Goal: Information Seeking & Learning: Learn about a topic

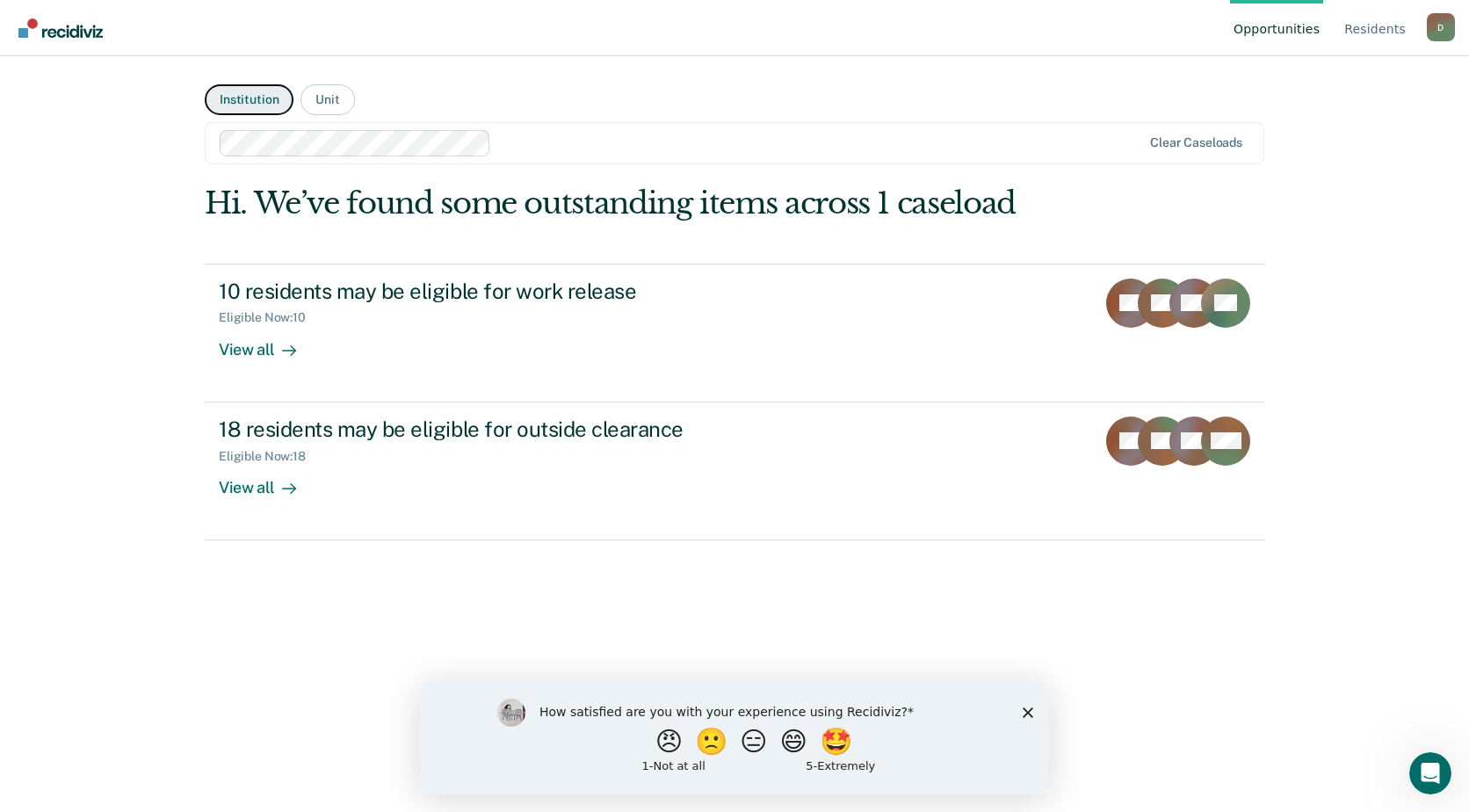
click at [259, 97] on button "Institution" at bounding box center [250, 100] width 89 height 31
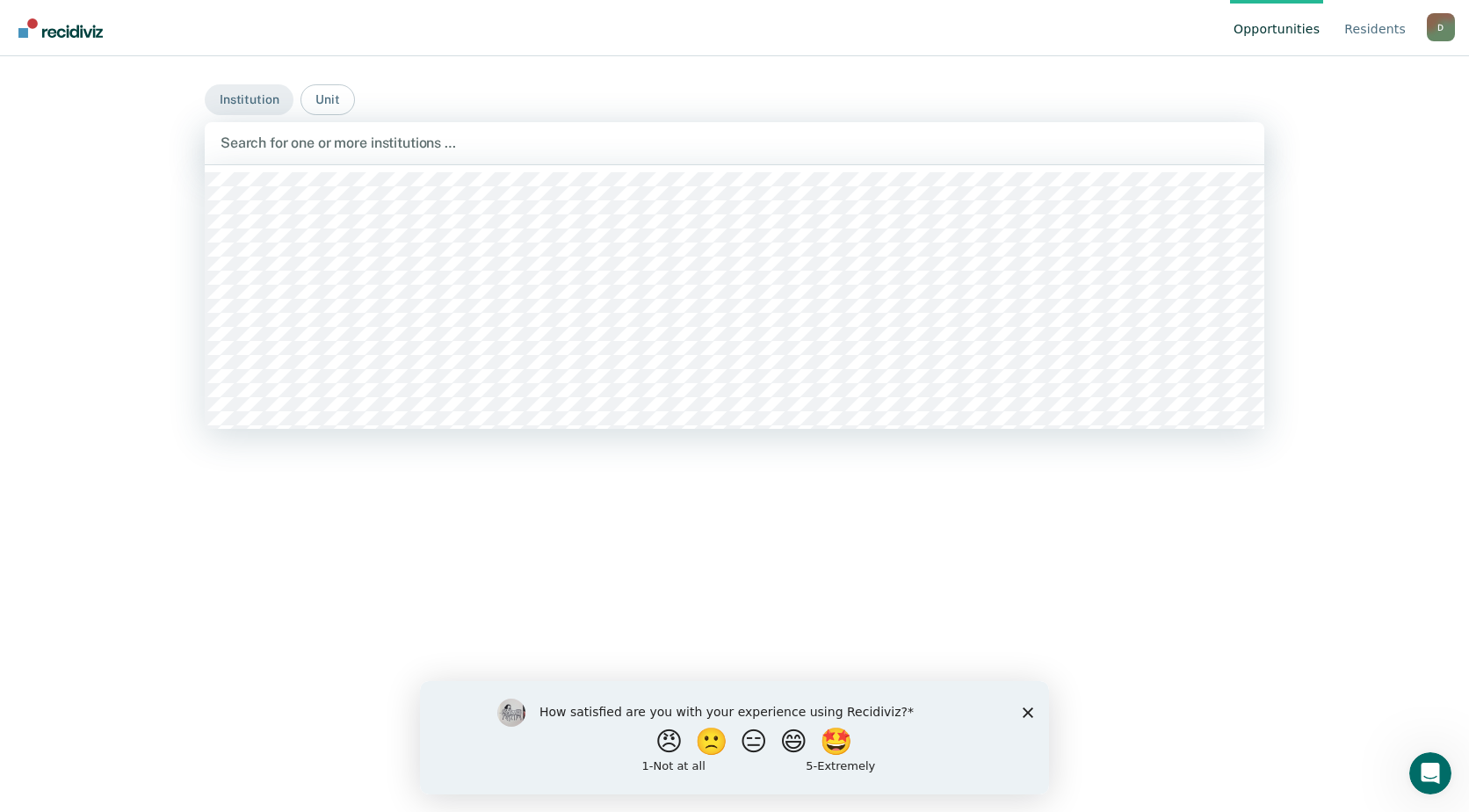
click at [348, 144] on div at bounding box center [734, 142] width 1028 height 20
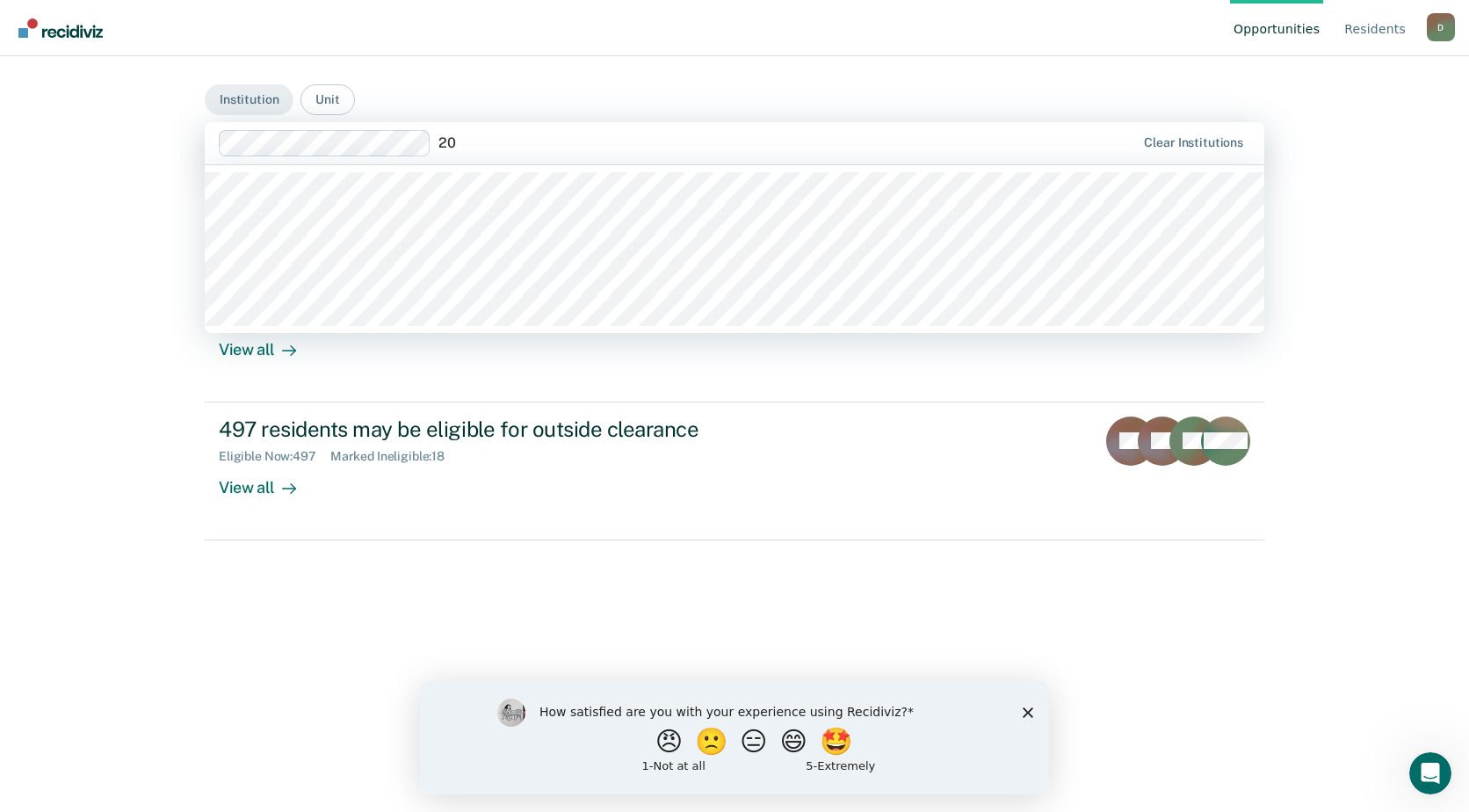
type input "2"
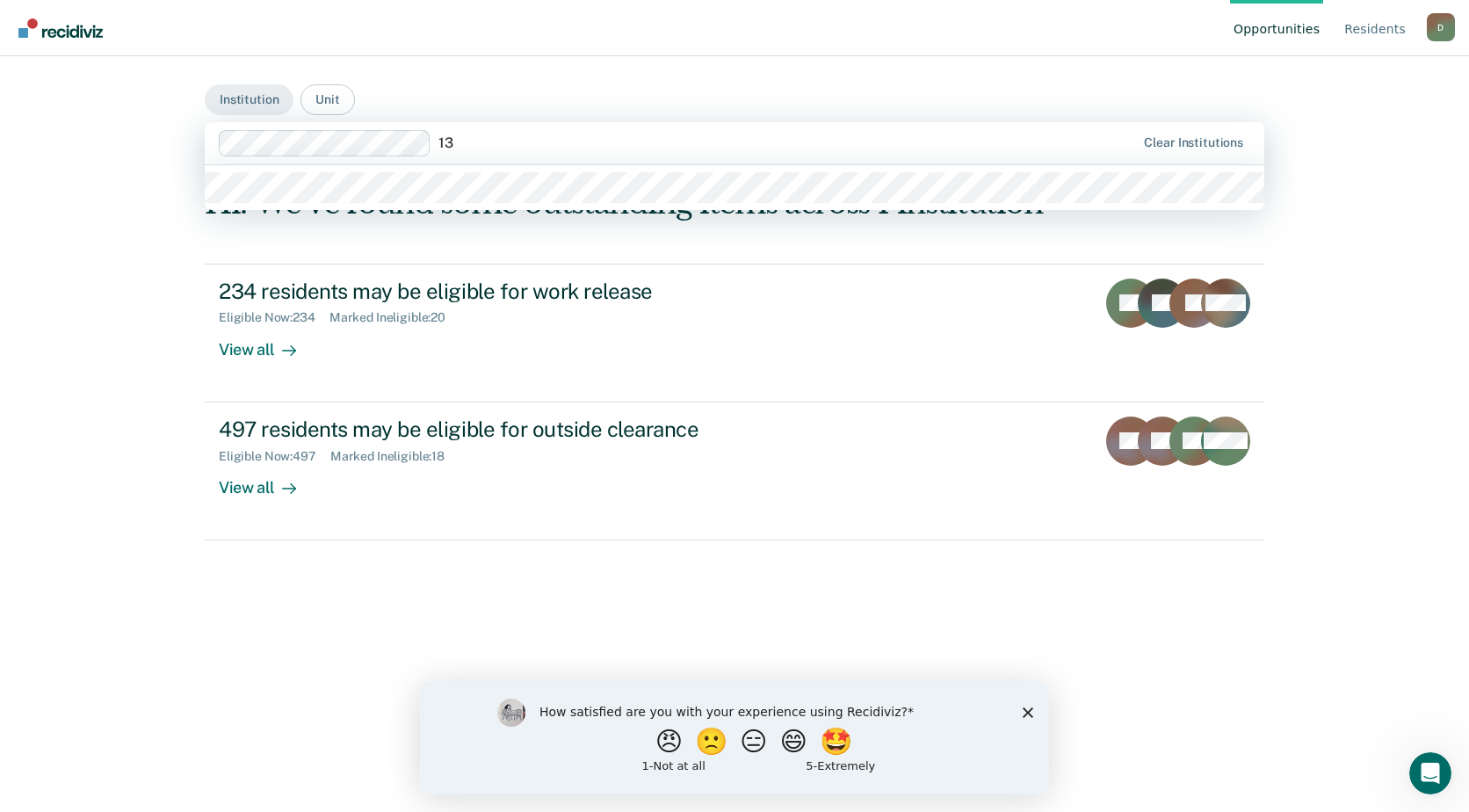
type input "1"
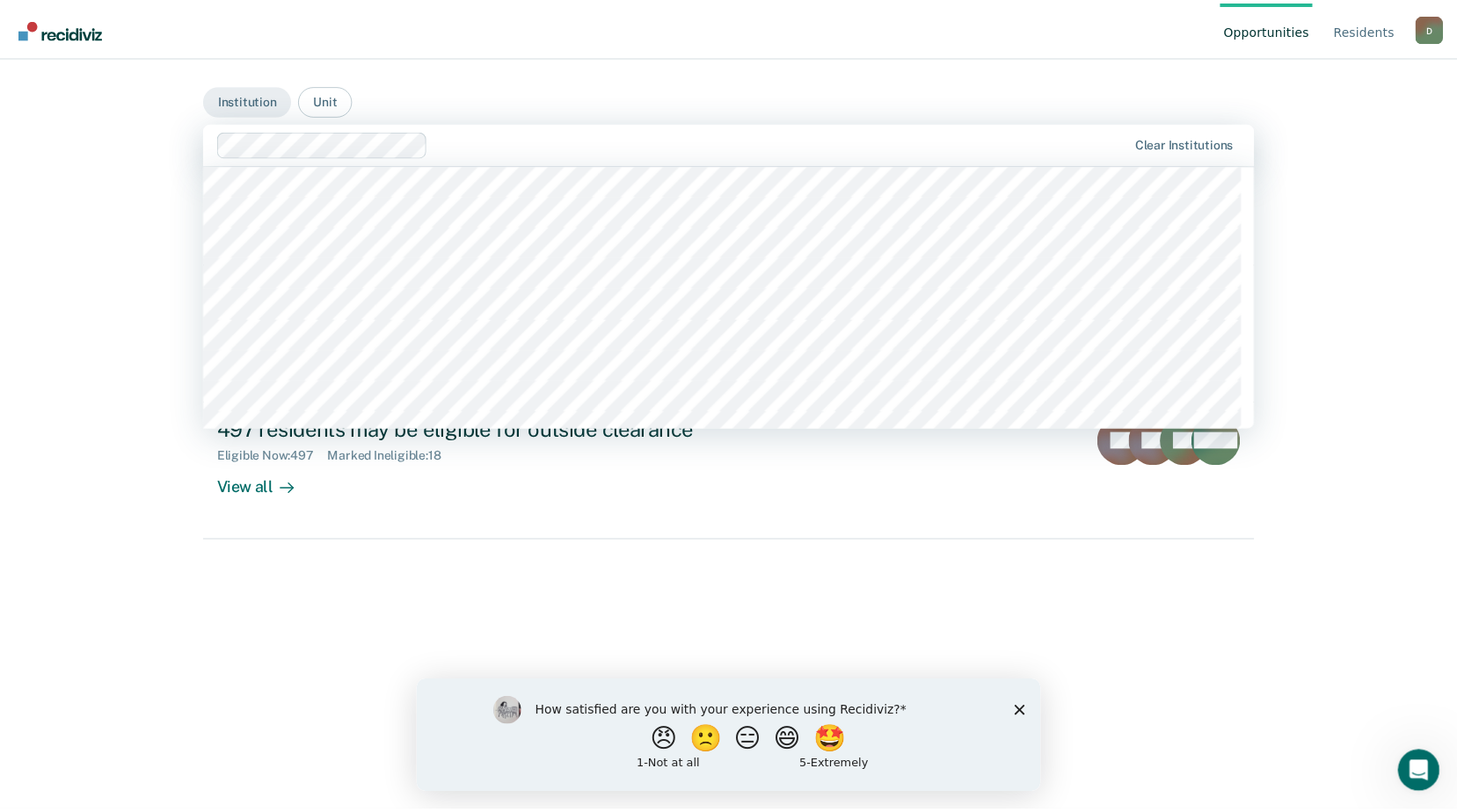
scroll to position [264, 0]
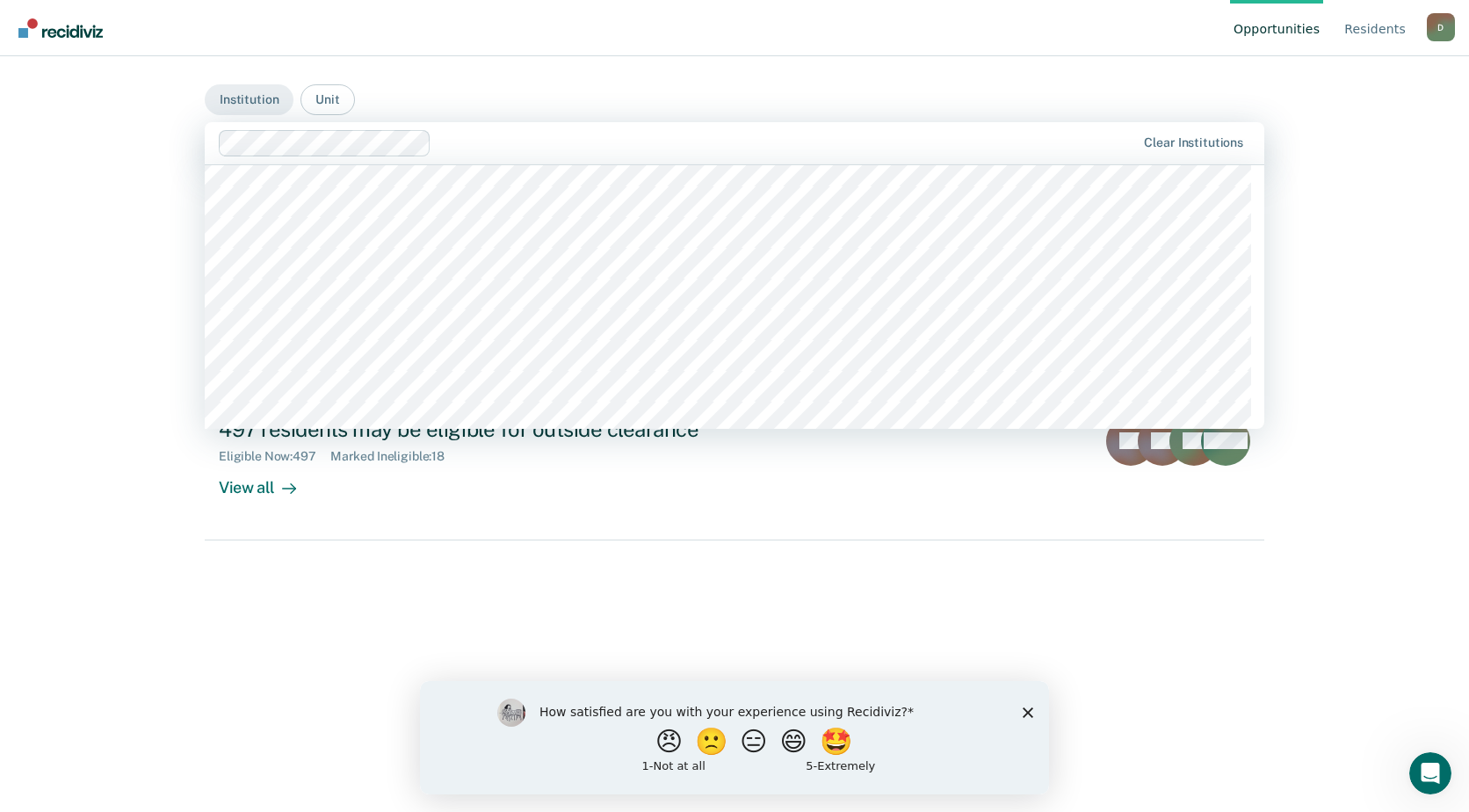
click at [457, 560] on div "Hi. We’ve found some outstanding items across 1 institution 234 residents may b…" at bounding box center [735, 493] width 1060 height 615
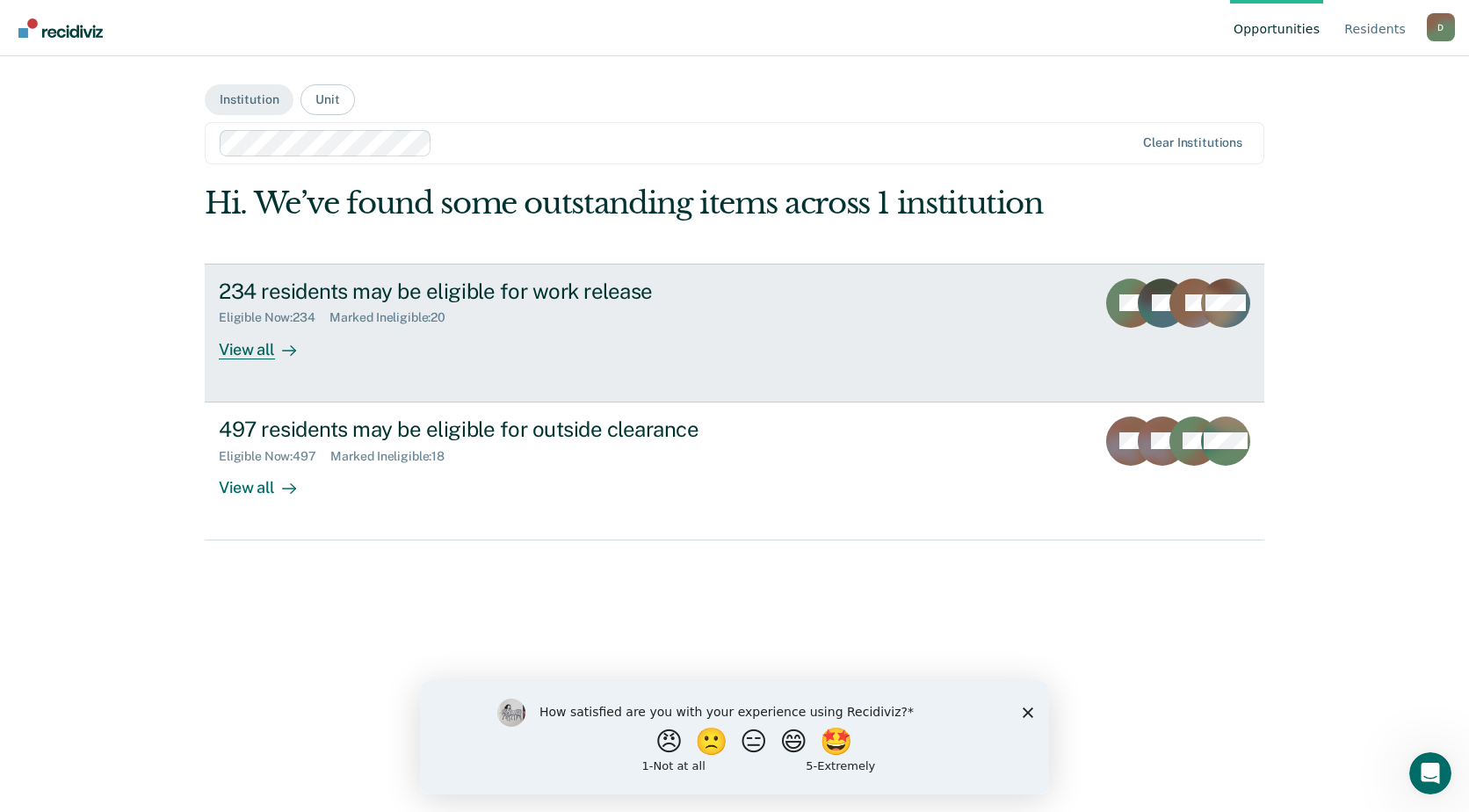
click at [254, 352] on div "View all" at bounding box center [268, 342] width 98 height 34
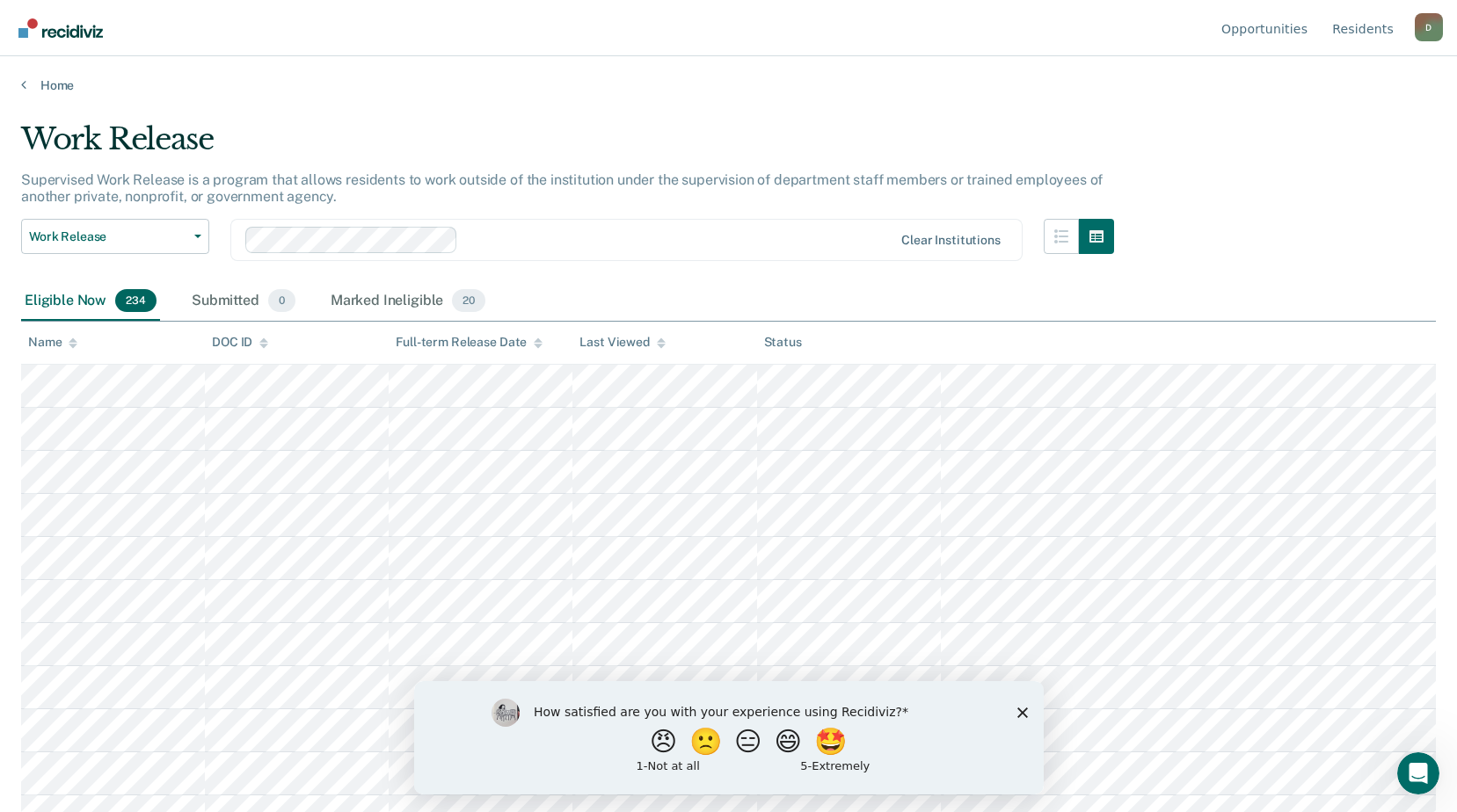
click at [1017, 707] on icon "Close survey" at bounding box center [1022, 712] width 11 height 11
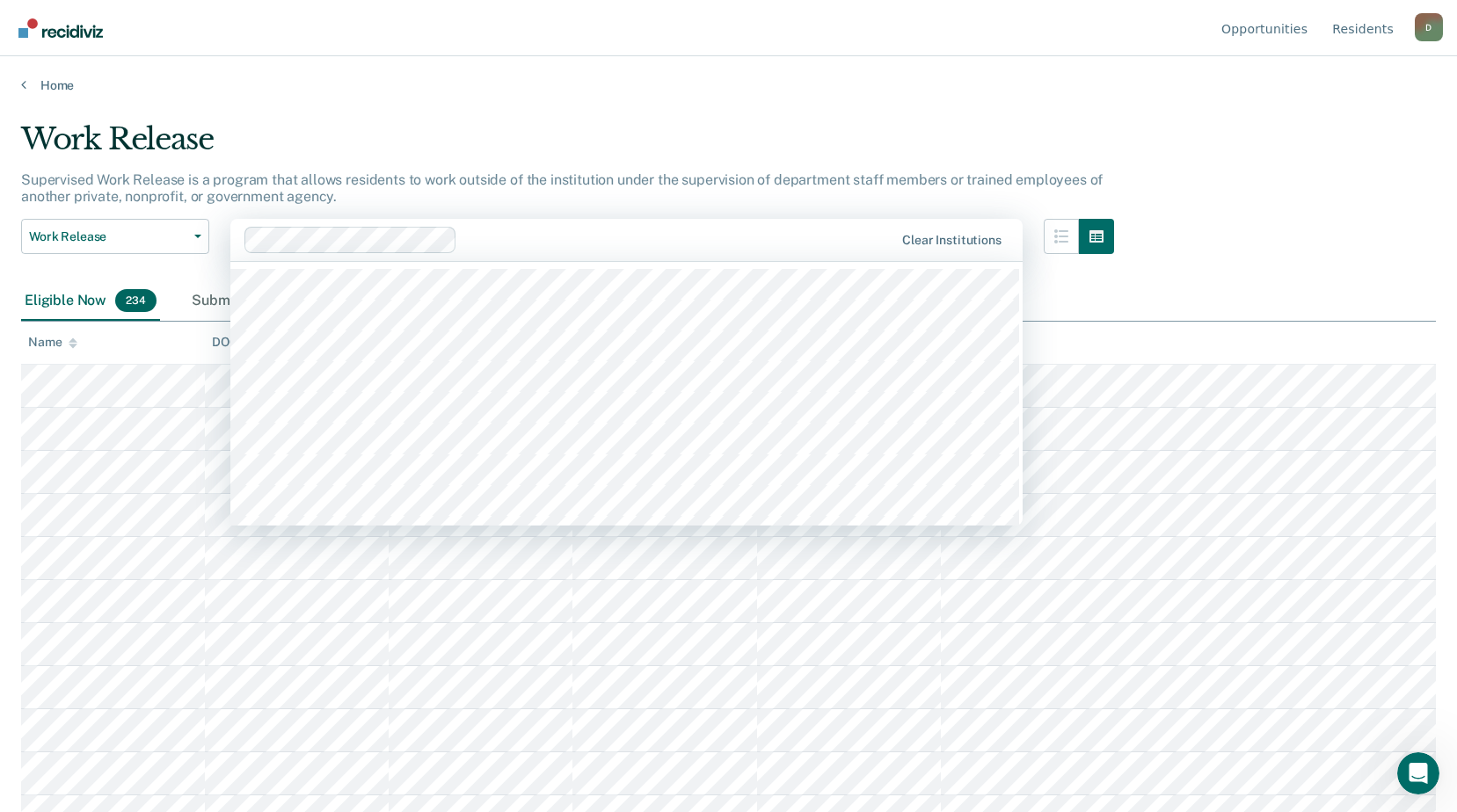
click at [585, 232] on div at bounding box center [678, 240] width 429 height 20
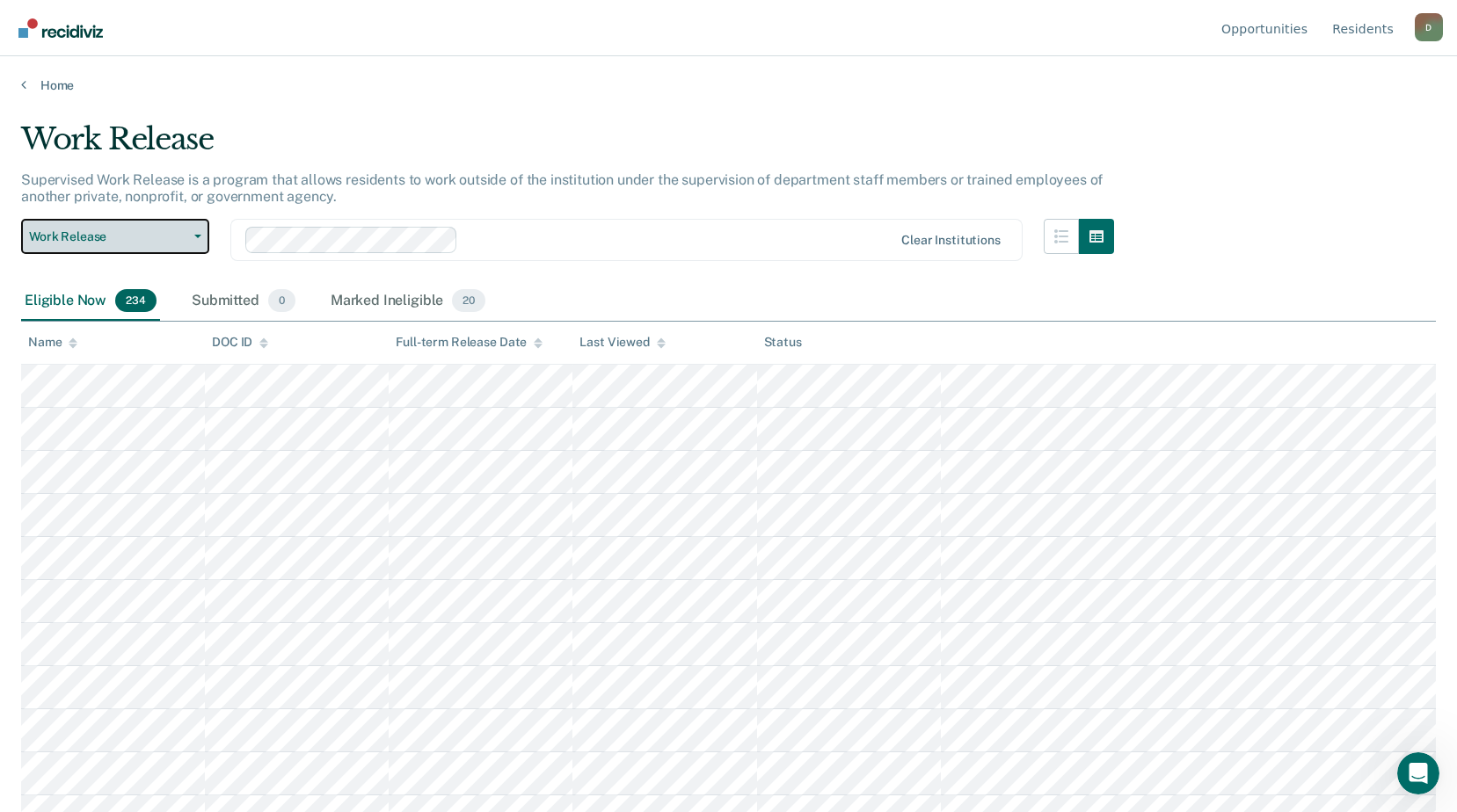
click at [205, 232] on button "Work Release" at bounding box center [114, 236] width 188 height 35
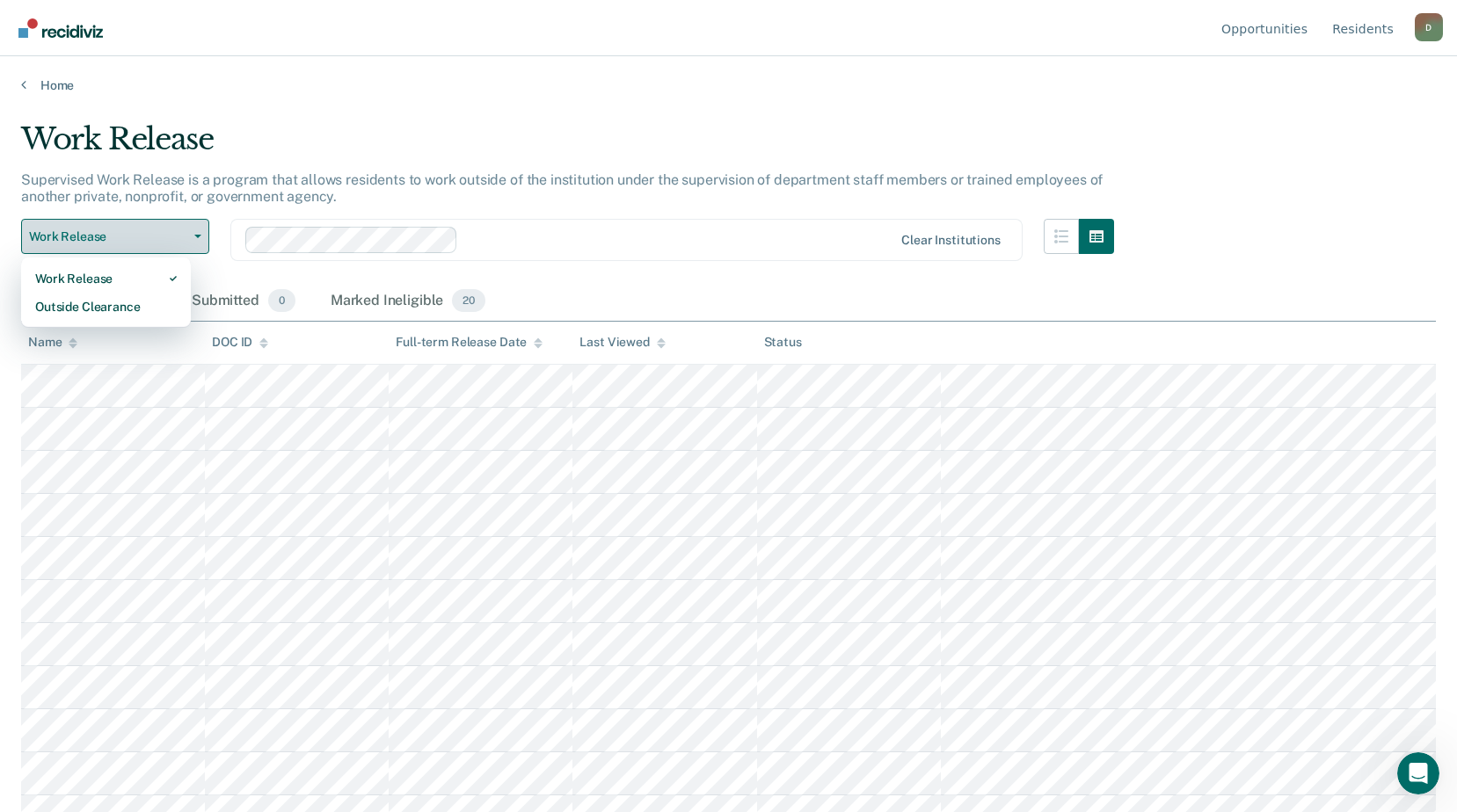
click at [203, 232] on button "Work Release" at bounding box center [114, 236] width 188 height 35
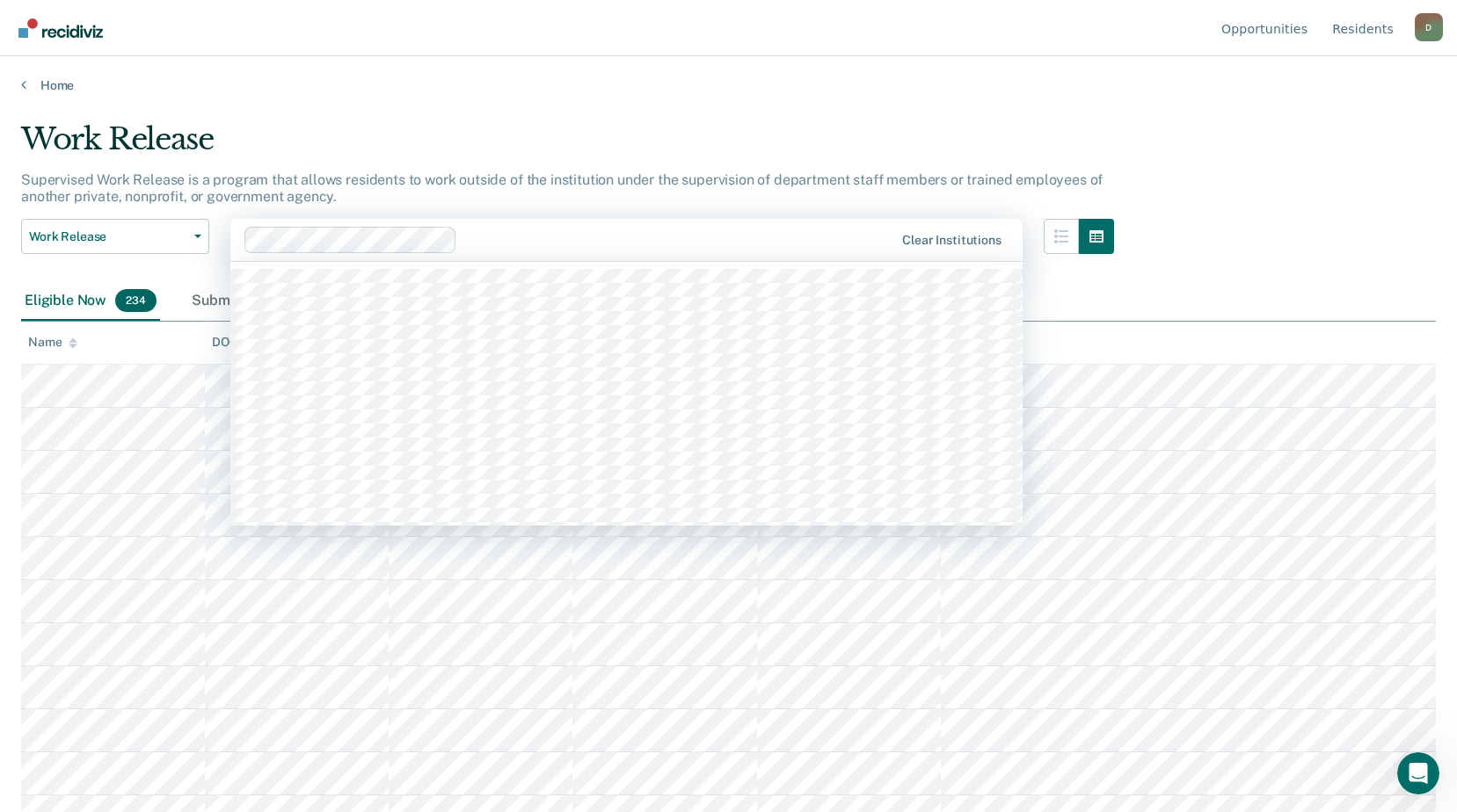
click at [544, 252] on div at bounding box center [569, 240] width 651 height 26
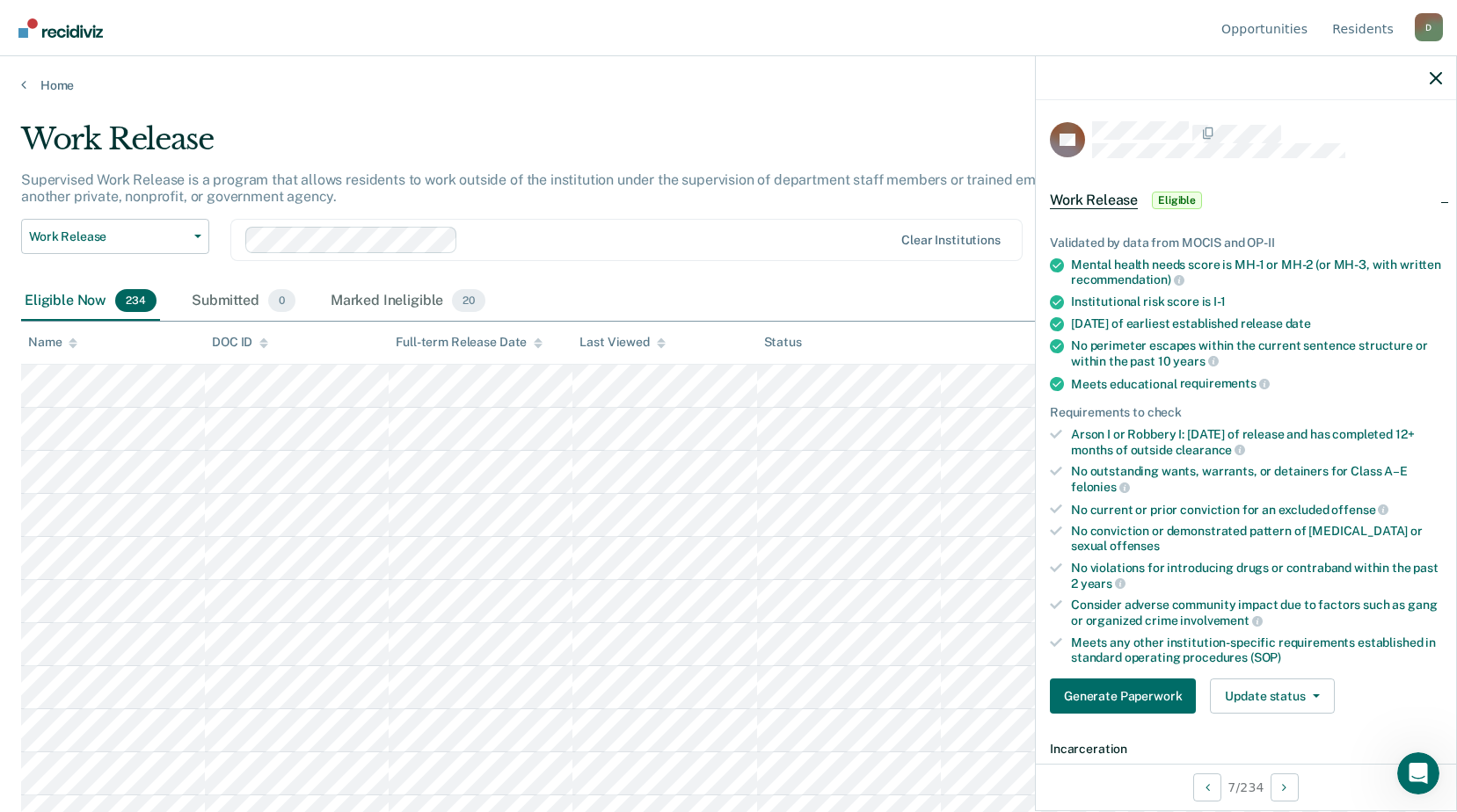
click at [536, 229] on div at bounding box center [569, 240] width 649 height 26
click at [537, 229] on div at bounding box center [569, 240] width 649 height 26
click at [942, 103] on main "Work Release Supervised Work Release is a program that allows residents to work…" at bounding box center [728, 450] width 1457 height 713
click at [1124, 77] on div at bounding box center [1245, 78] width 420 height 44
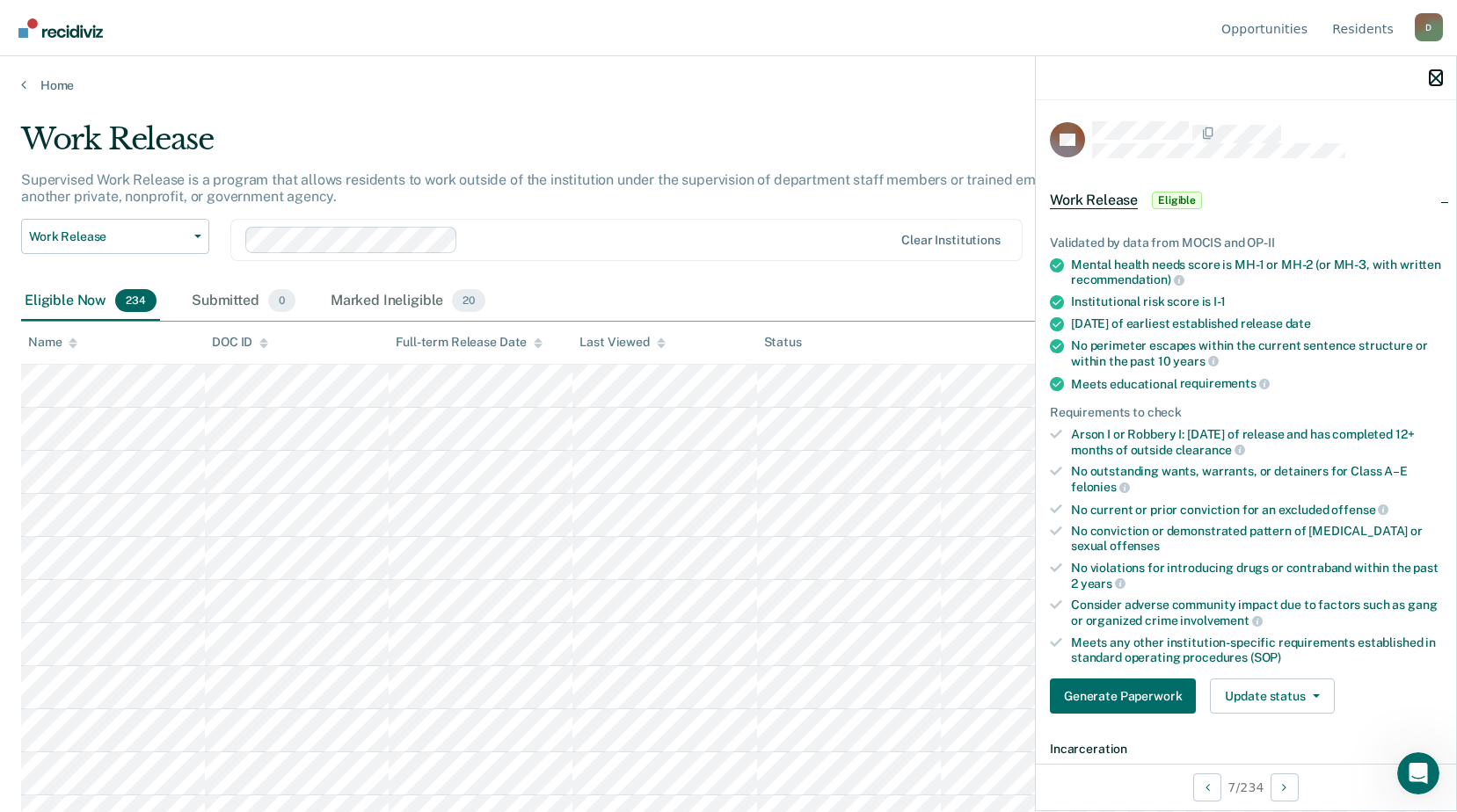
click at [1434, 75] on icon "button" at bounding box center [1436, 78] width 13 height 13
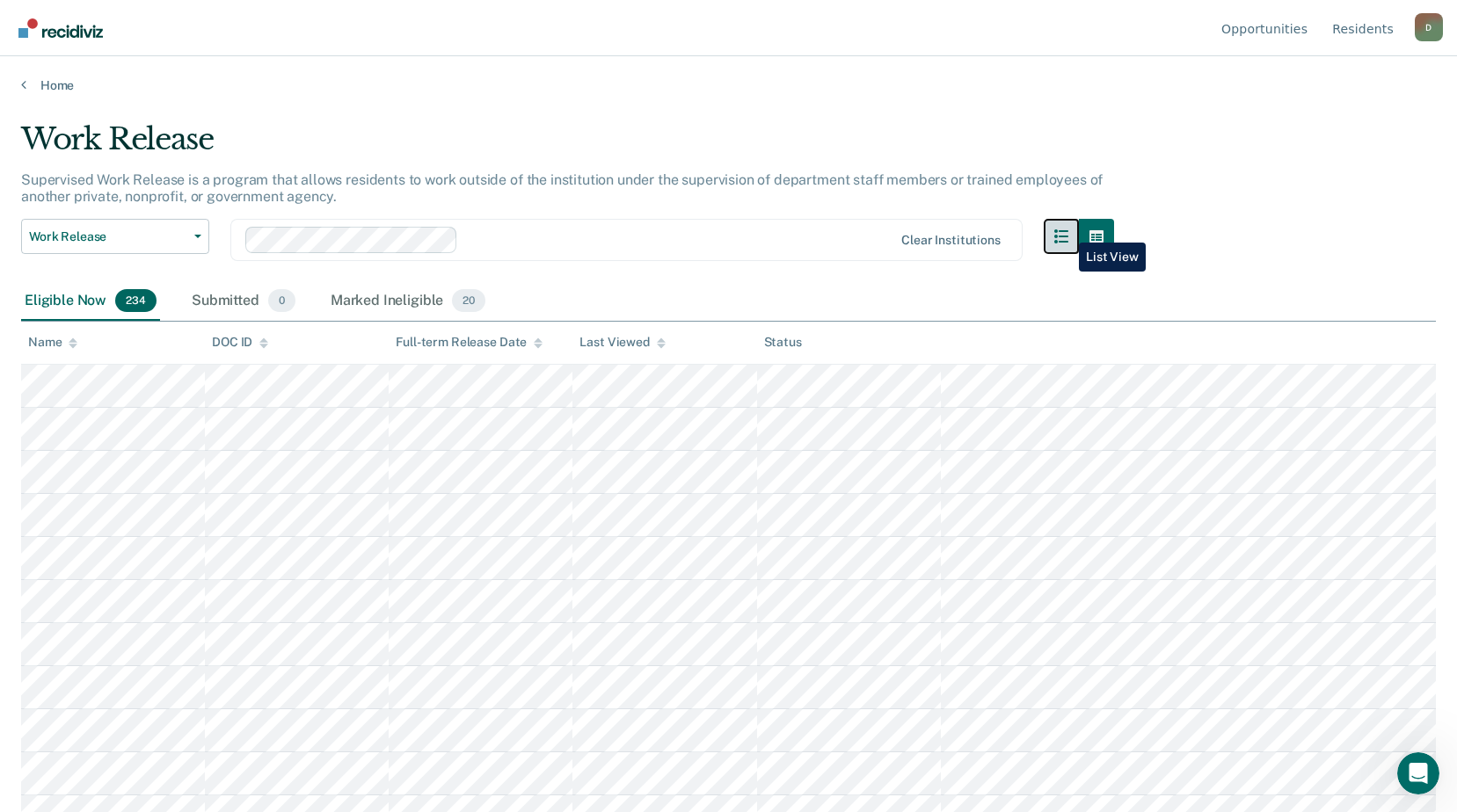
click at [1066, 230] on icon "button" at bounding box center [1060, 236] width 14 height 14
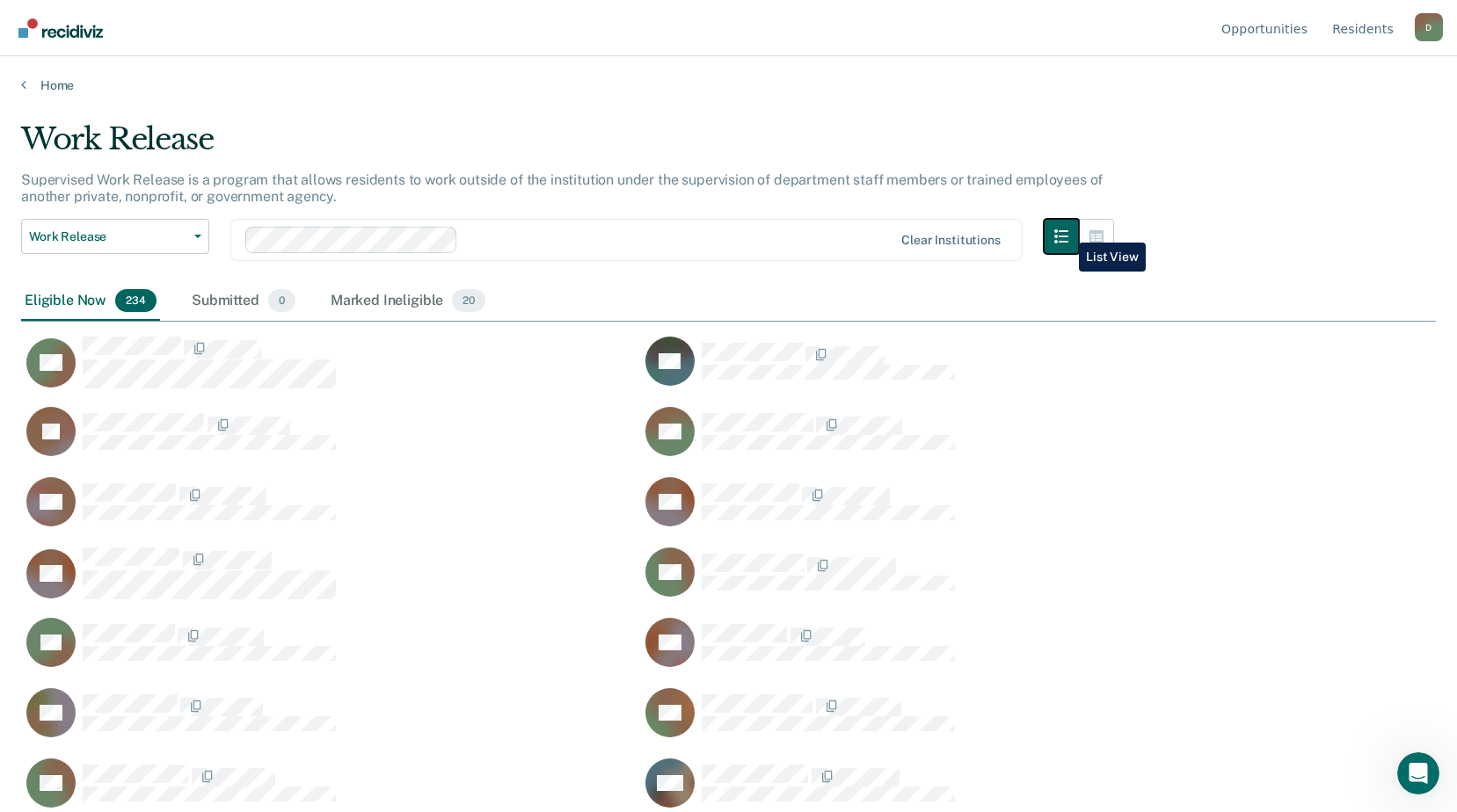
scroll to position [545, 1402]
click at [1102, 230] on icon "button" at bounding box center [1096, 237] width 14 height 13
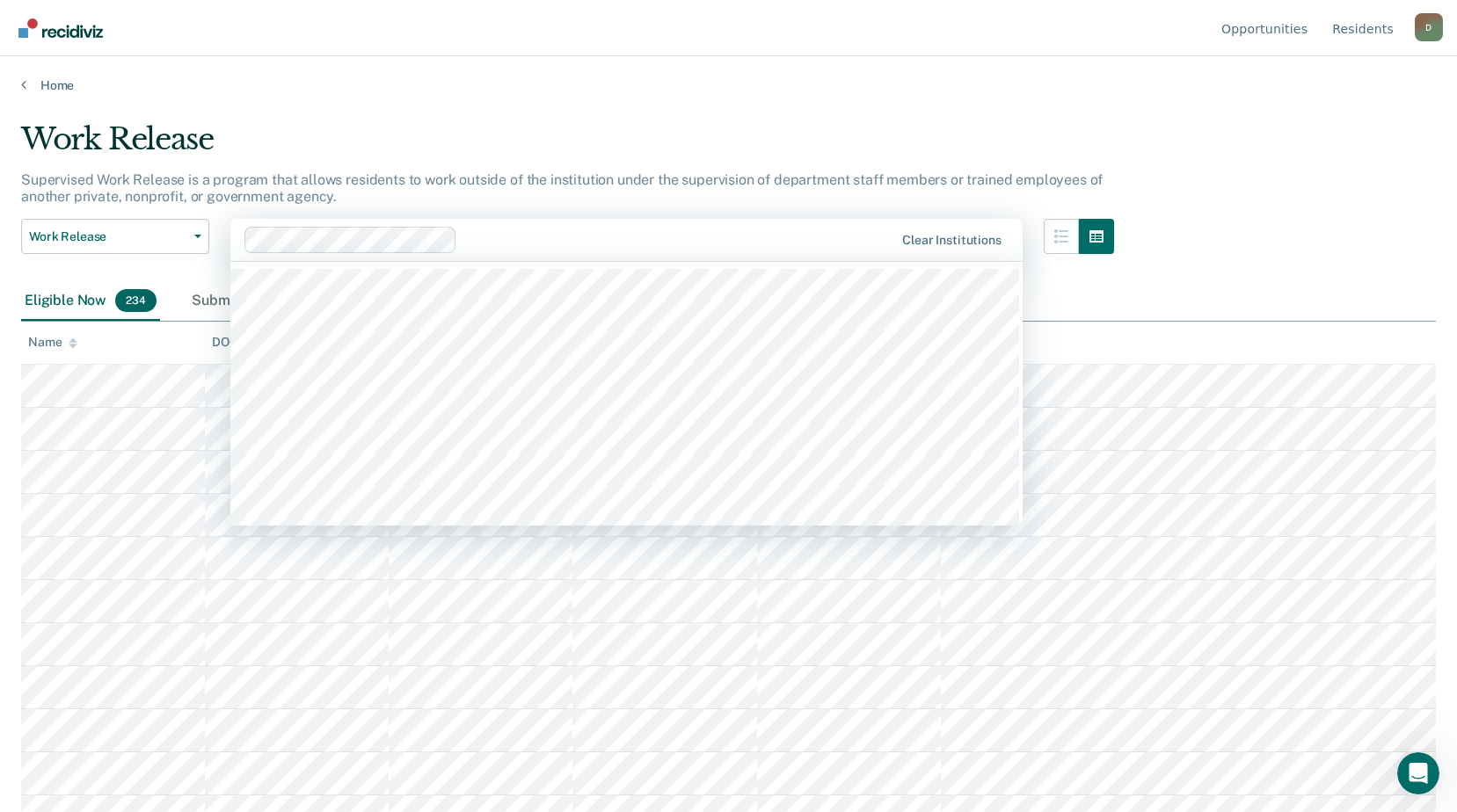
drag, startPoint x: 657, startPoint y: 233, endPoint x: 658, endPoint y: 241, distance: 8.1
click at [657, 237] on div at bounding box center [678, 240] width 429 height 20
click at [661, 240] on div at bounding box center [678, 240] width 429 height 20
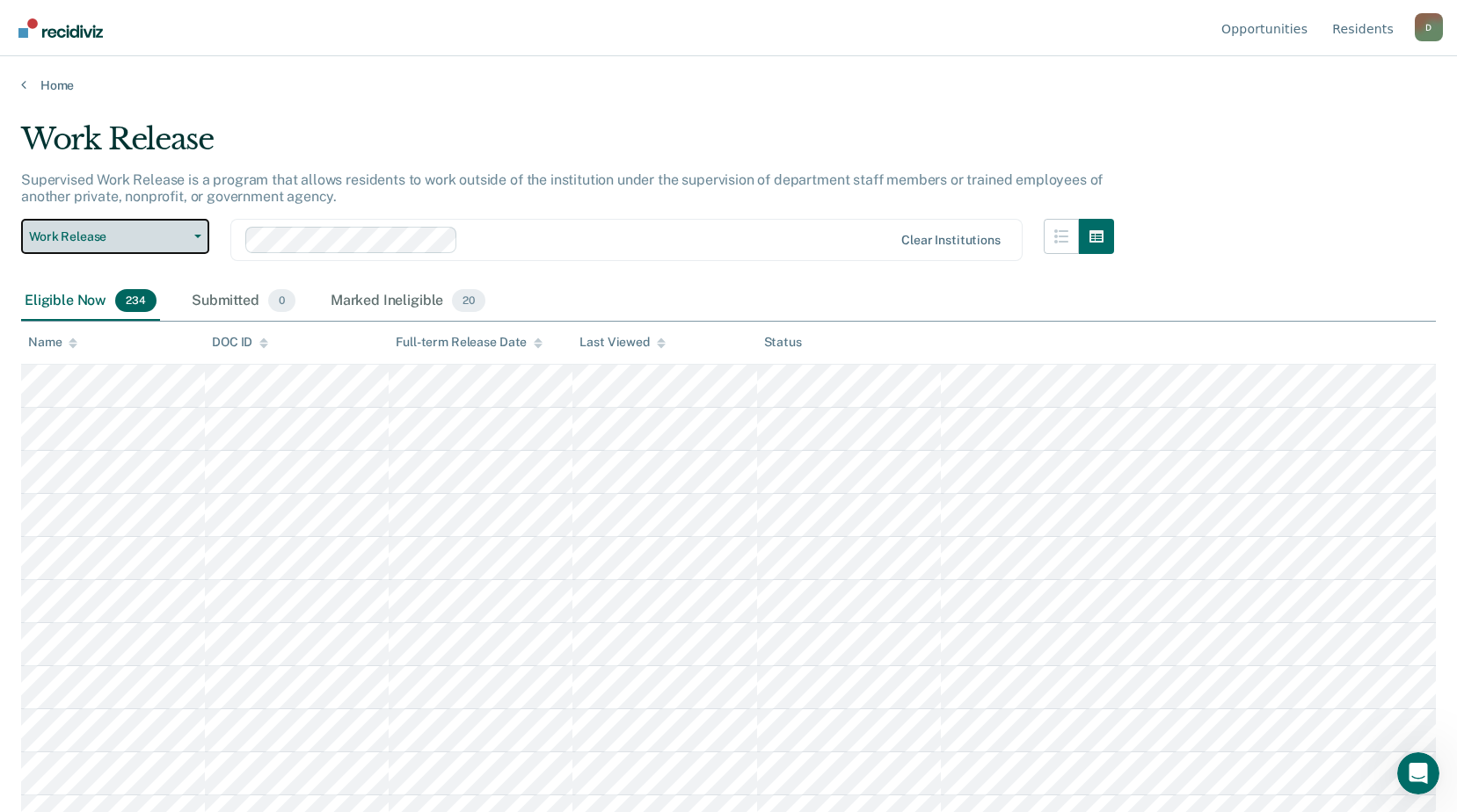
click at [192, 230] on button "Work Release" at bounding box center [114, 236] width 188 height 35
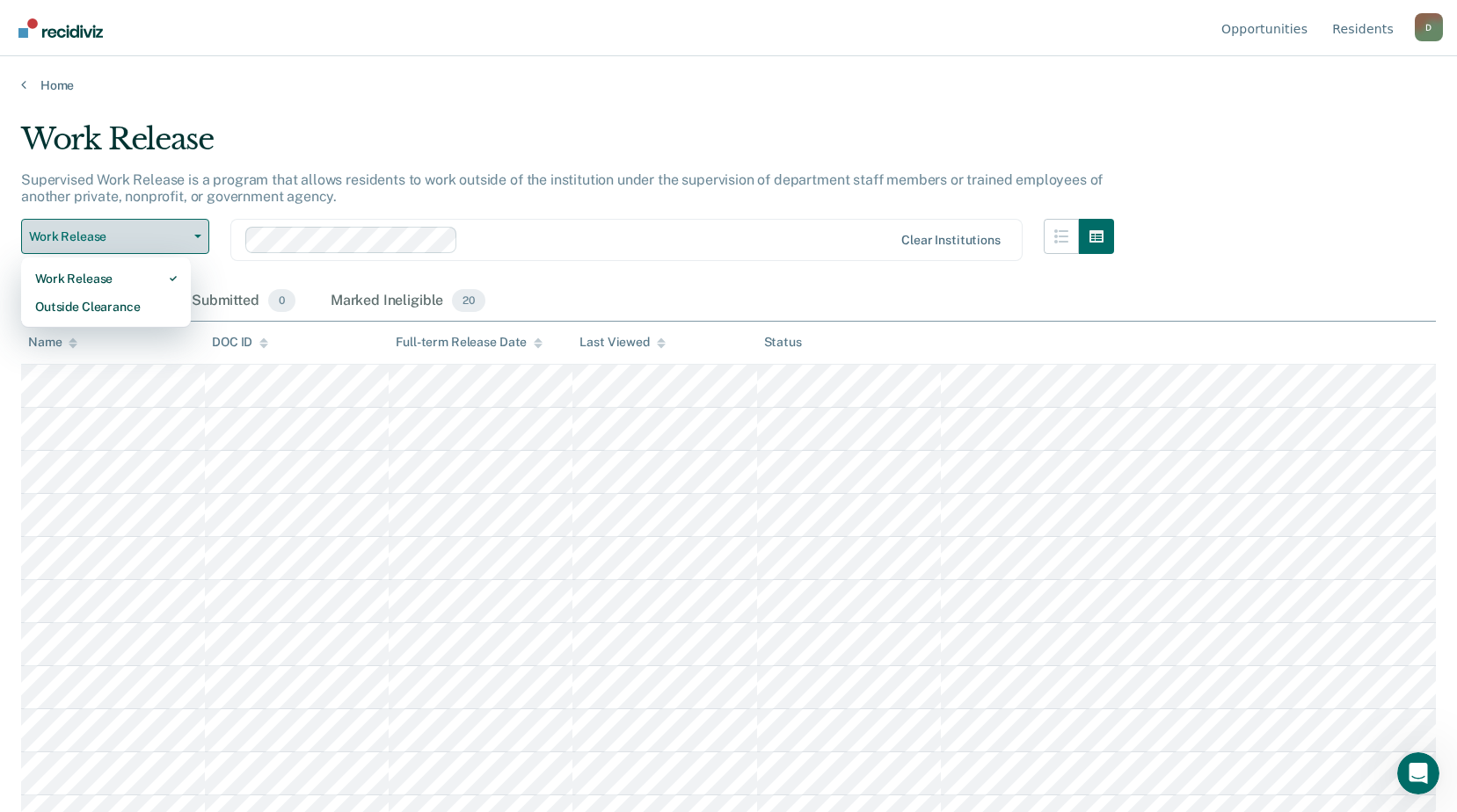
click at [192, 230] on button "Work Release" at bounding box center [114, 236] width 188 height 35
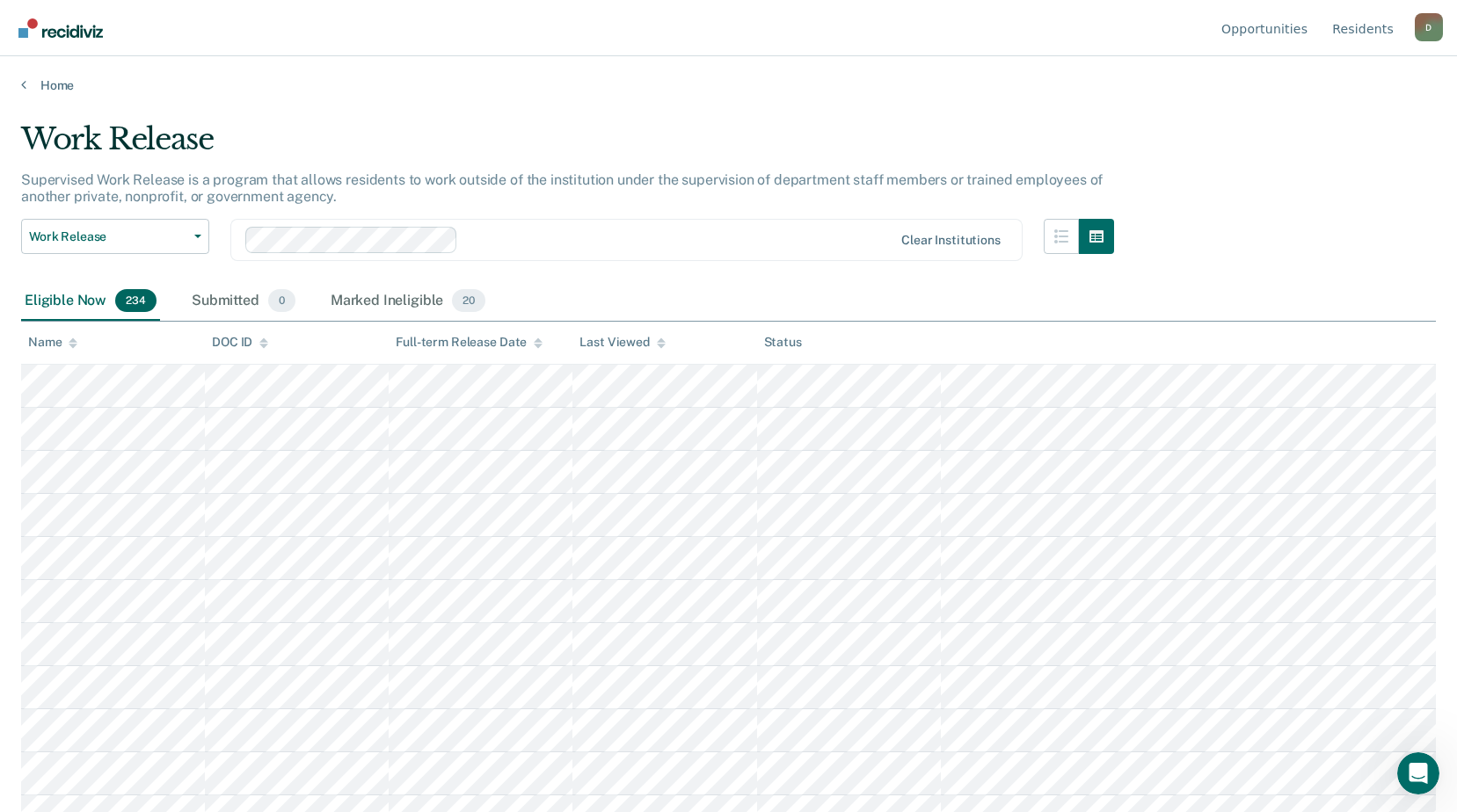
click at [608, 228] on div at bounding box center [569, 240] width 649 height 26
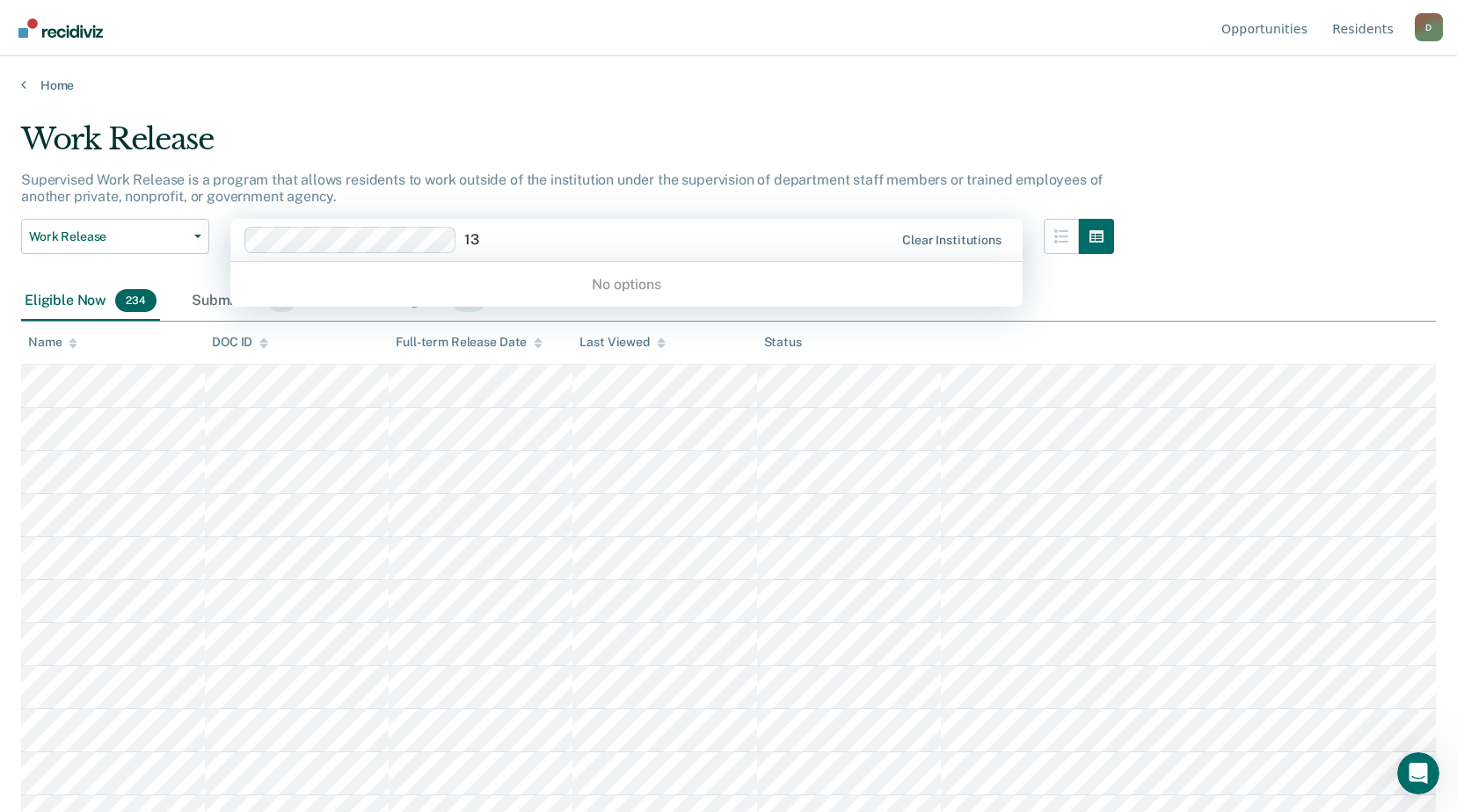
type input "1"
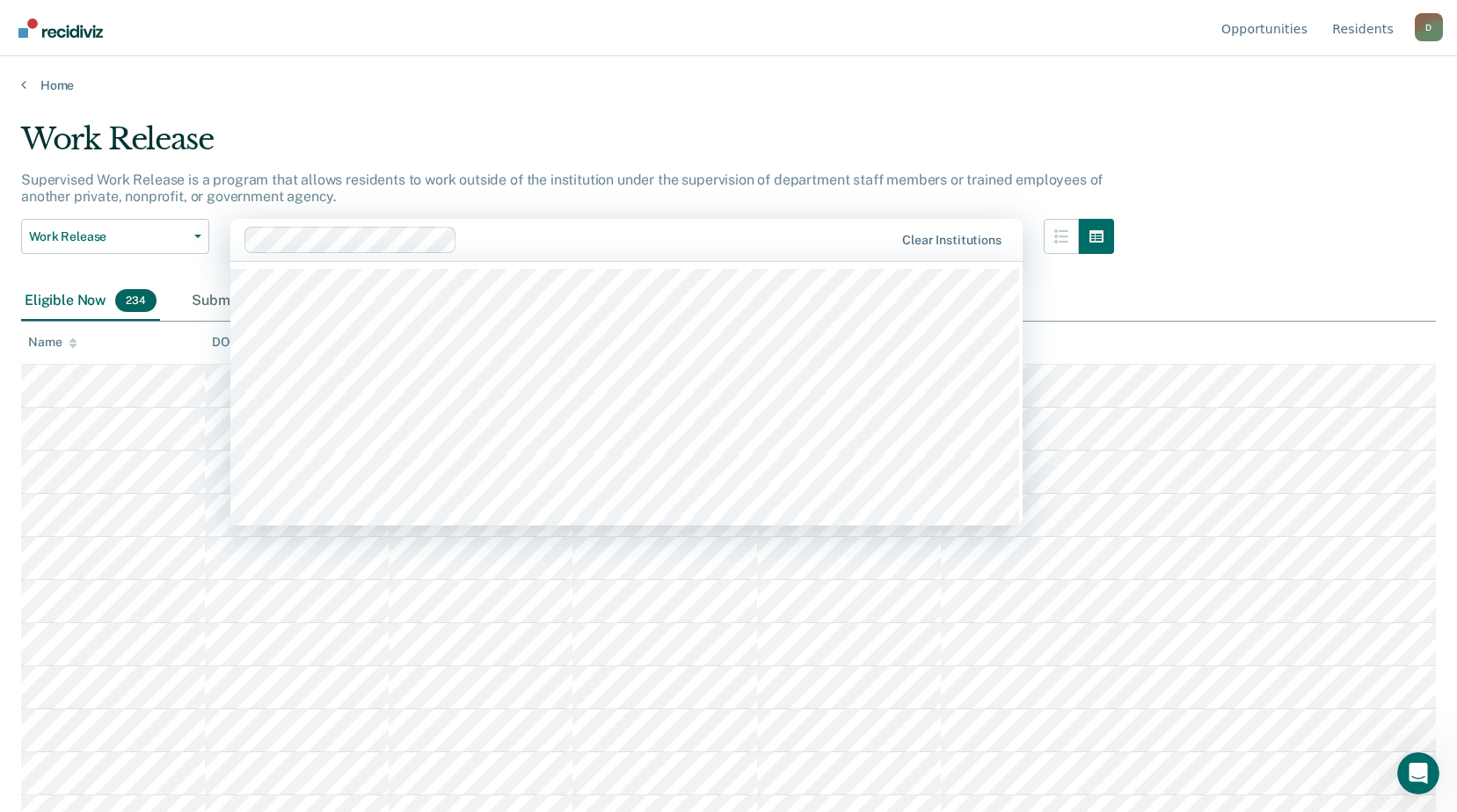
click at [607, 234] on div at bounding box center [678, 240] width 429 height 20
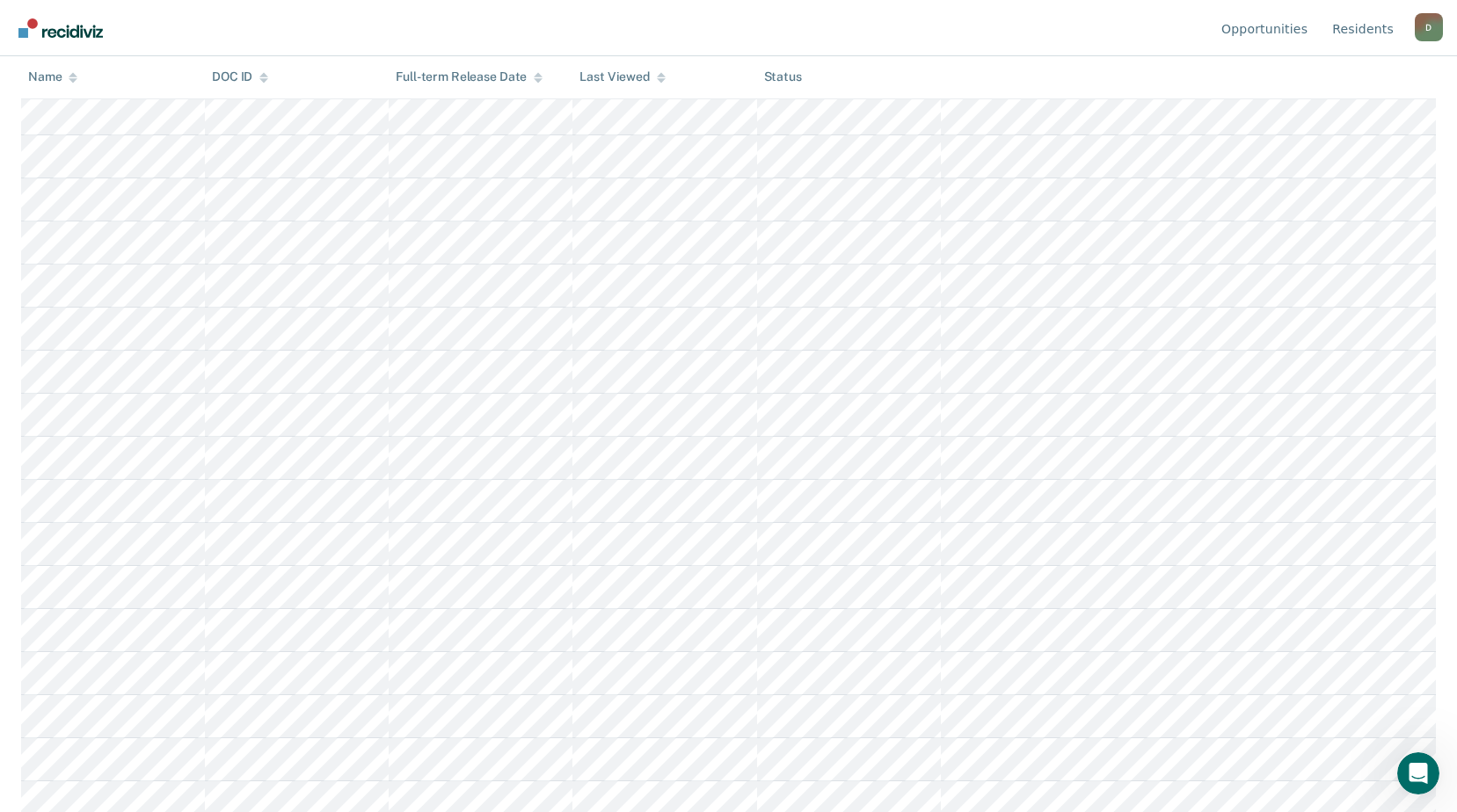
scroll to position [0, 0]
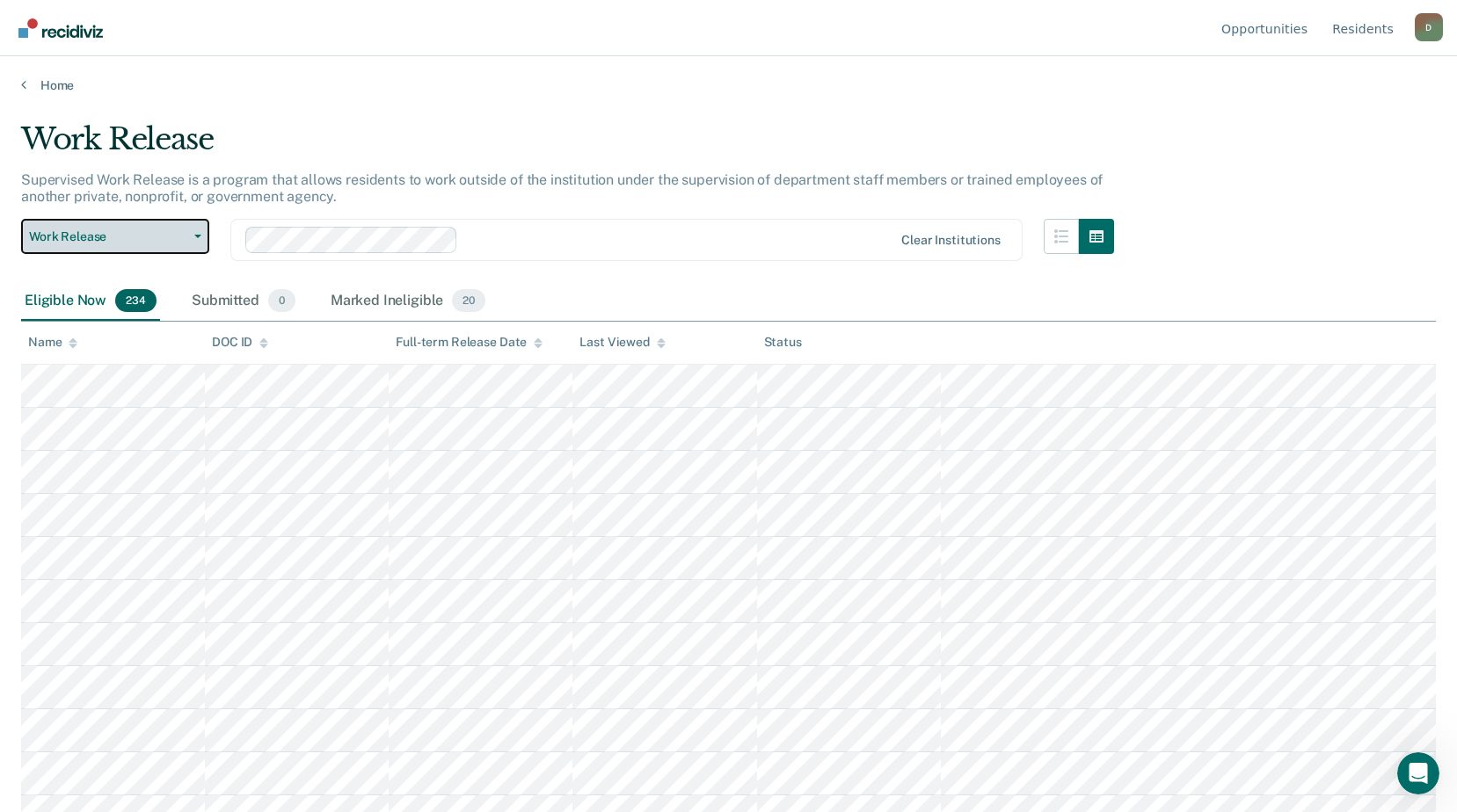
click at [201, 231] on button "Work Release" at bounding box center [114, 236] width 188 height 35
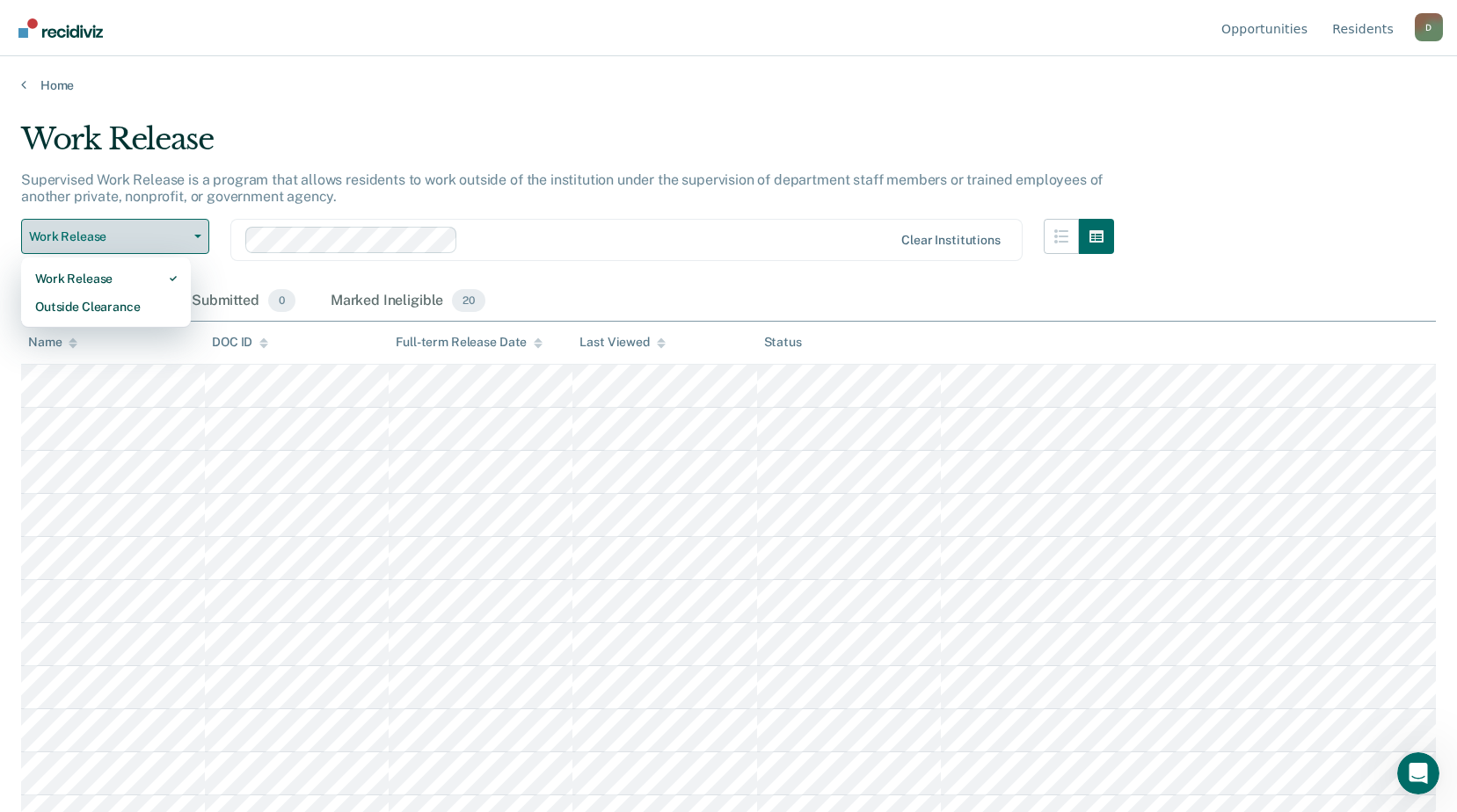
click at [201, 231] on button "Work Release" at bounding box center [114, 236] width 188 height 35
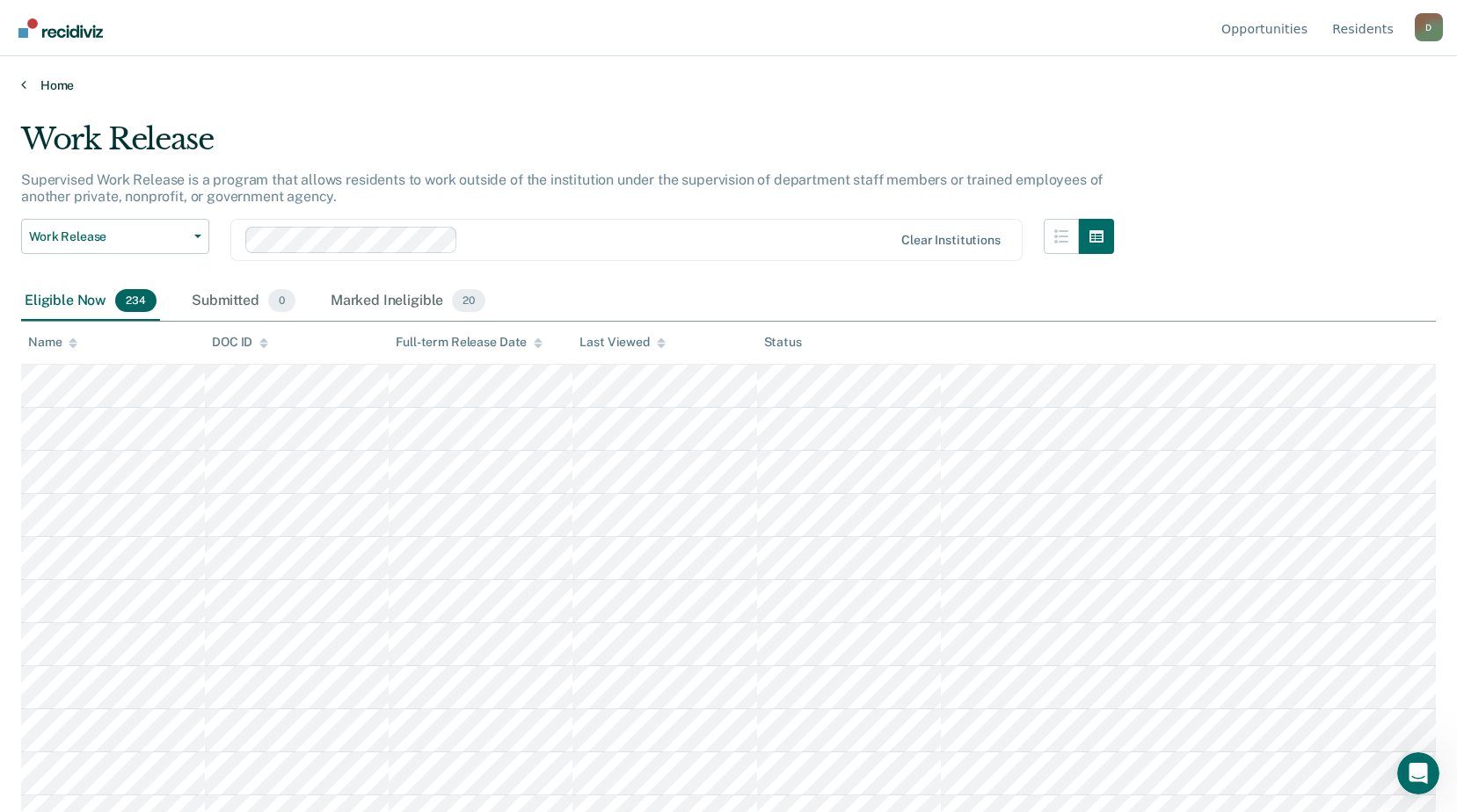
click at [55, 82] on link "Home" at bounding box center [728, 84] width 1414 height 15
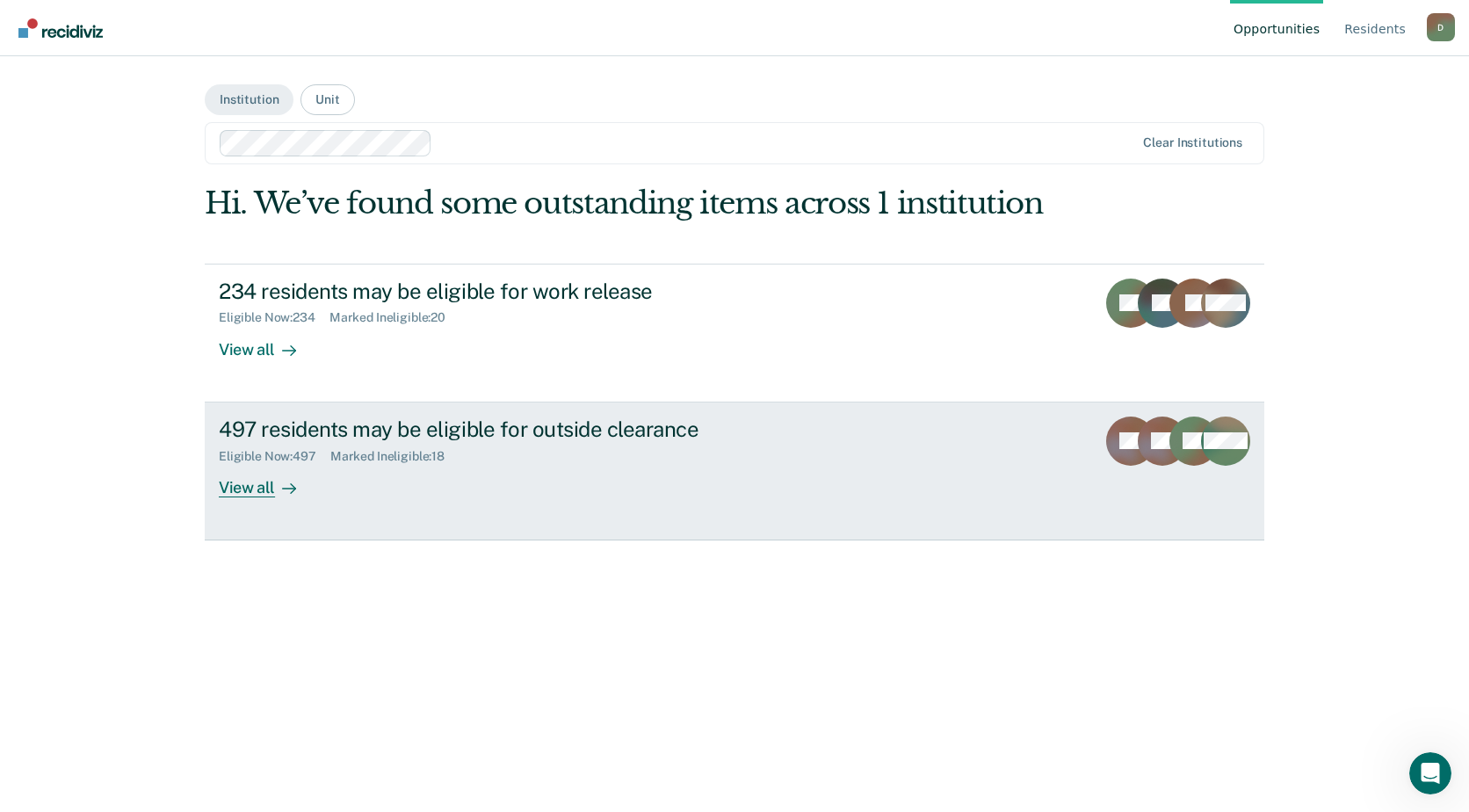
click at [255, 490] on div "View all" at bounding box center [268, 480] width 98 height 34
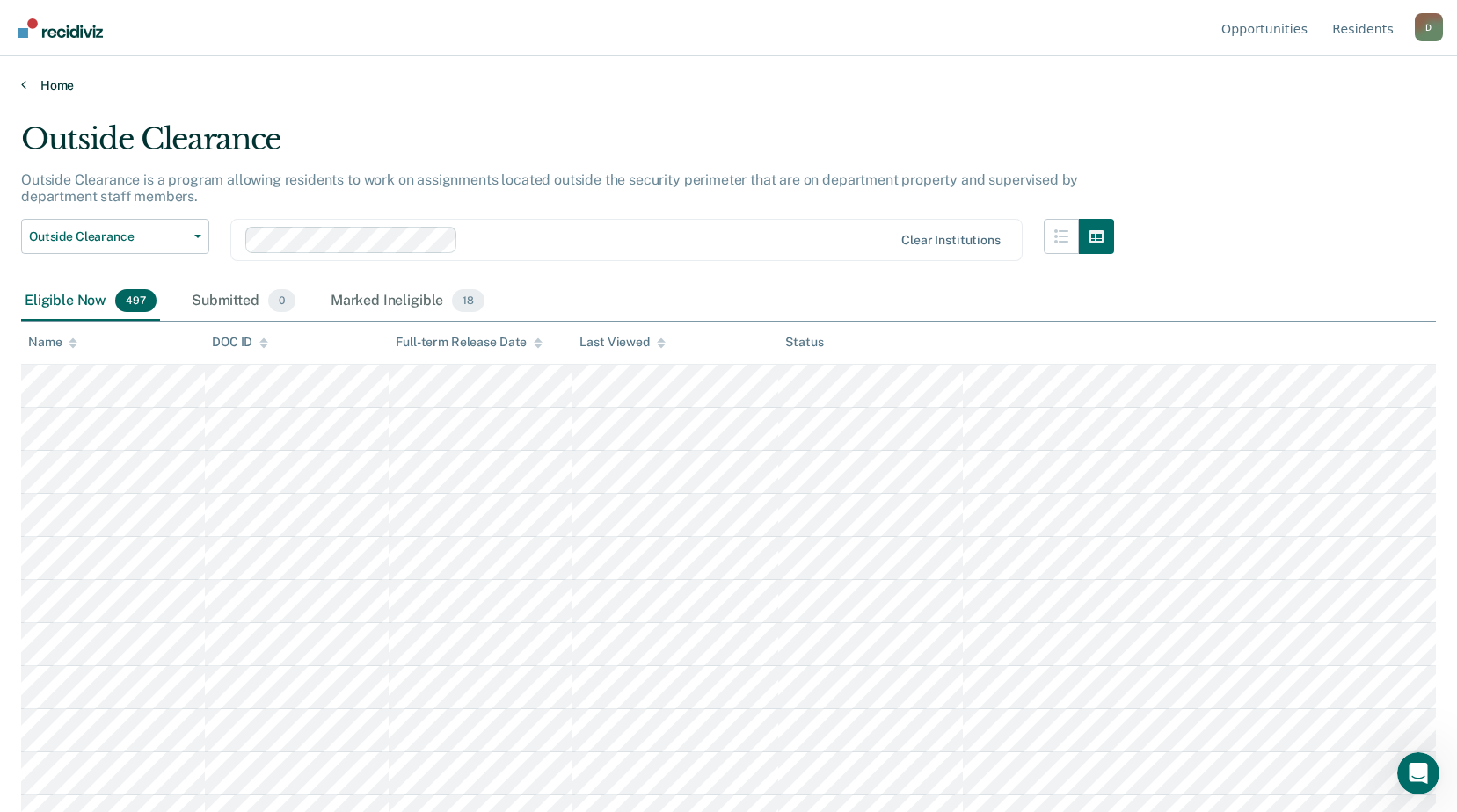
click at [50, 83] on link "Home" at bounding box center [728, 84] width 1414 height 15
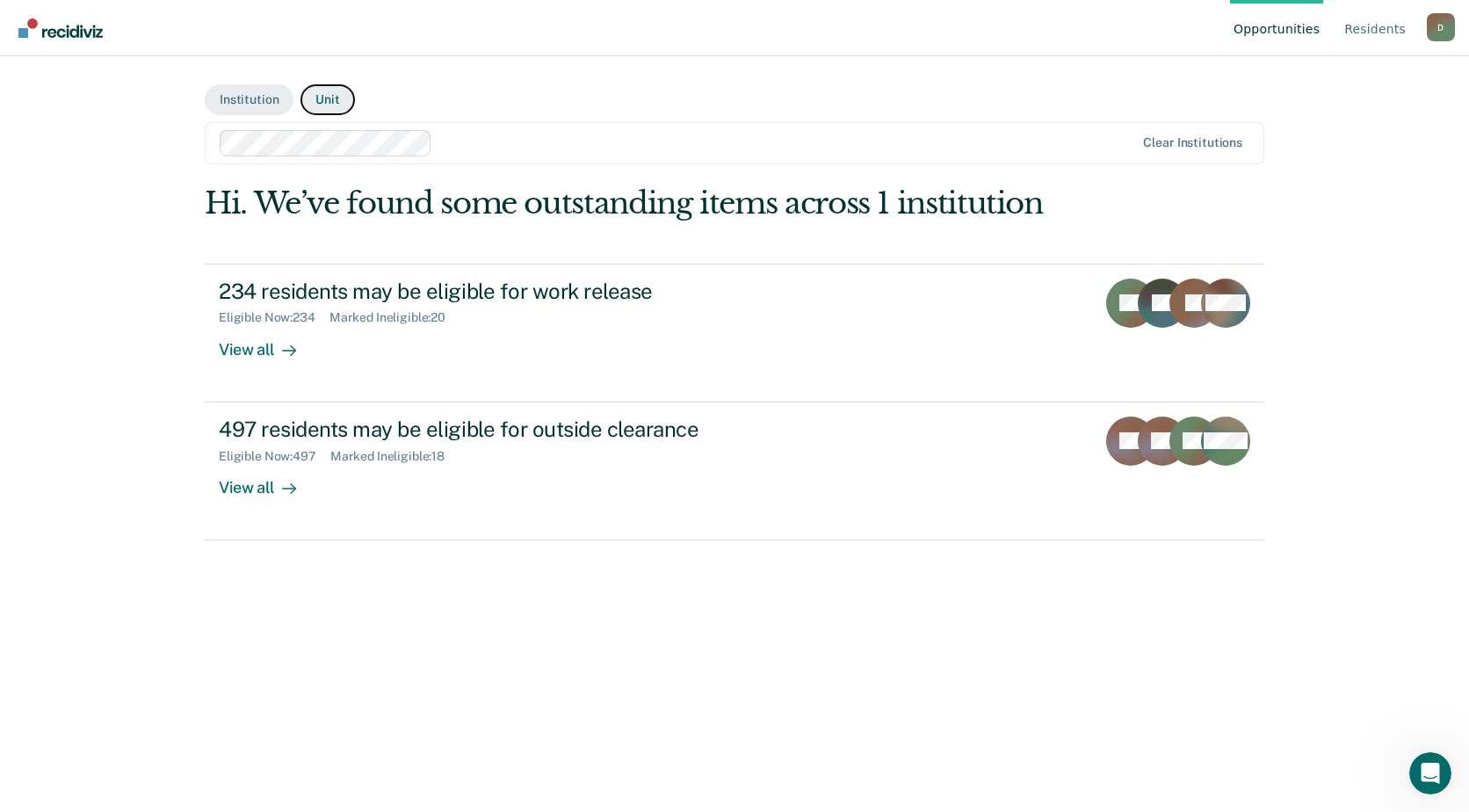
click at [333, 100] on button "Unit" at bounding box center [327, 100] width 54 height 31
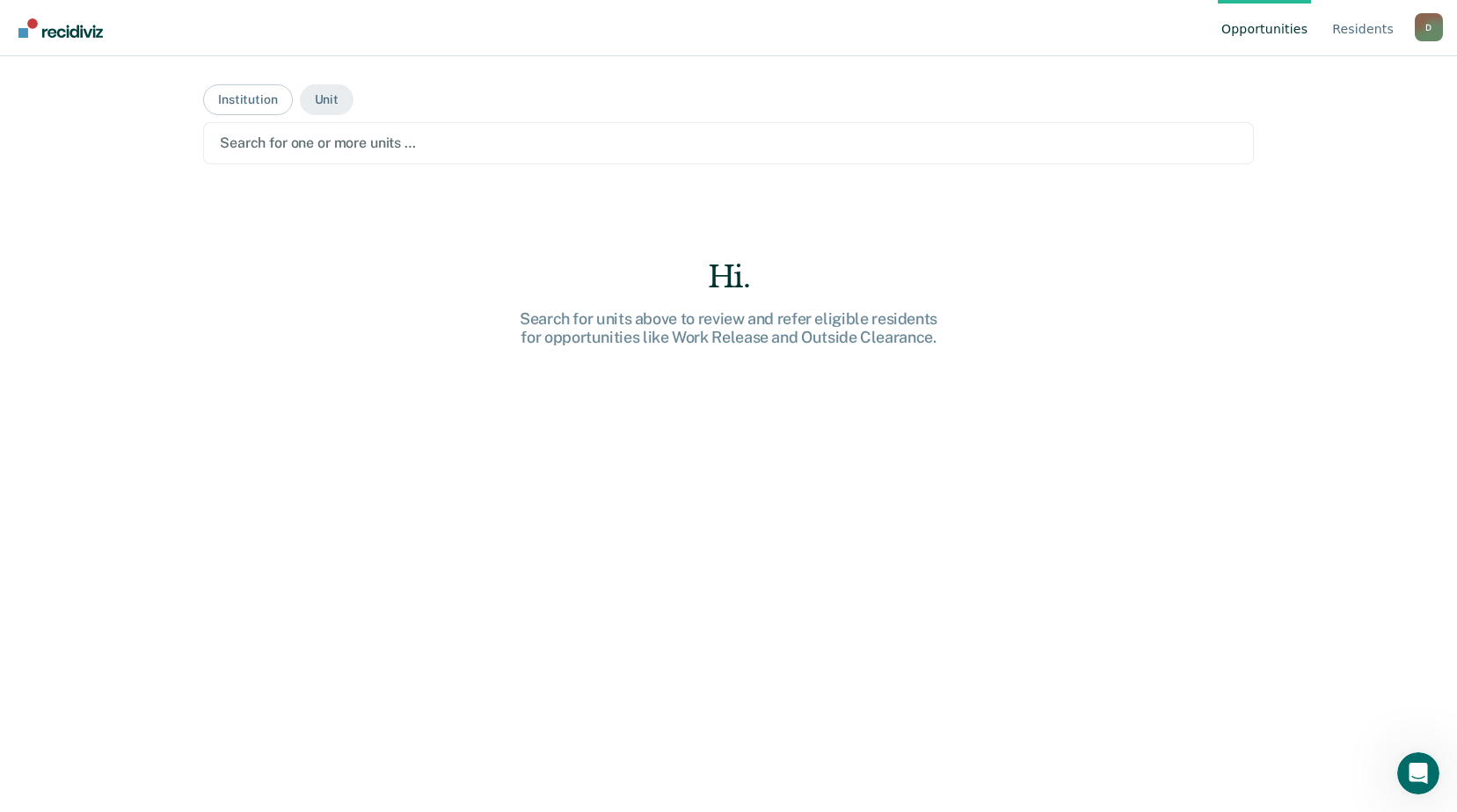
click at [384, 141] on div at bounding box center [728, 142] width 1017 height 20
click at [1371, 31] on link "Resident s" at bounding box center [1363, 28] width 69 height 56
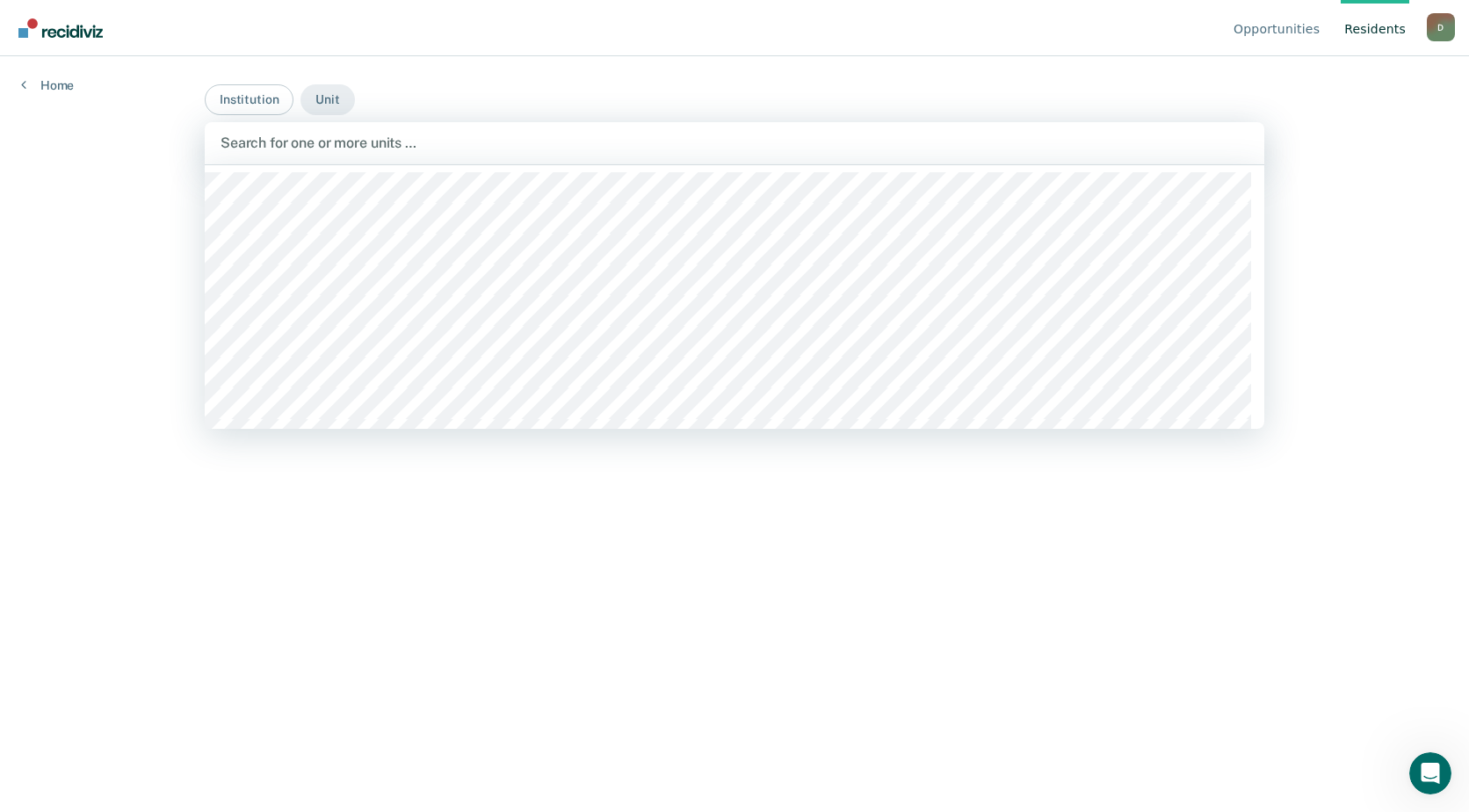
click at [397, 143] on div at bounding box center [734, 142] width 1028 height 20
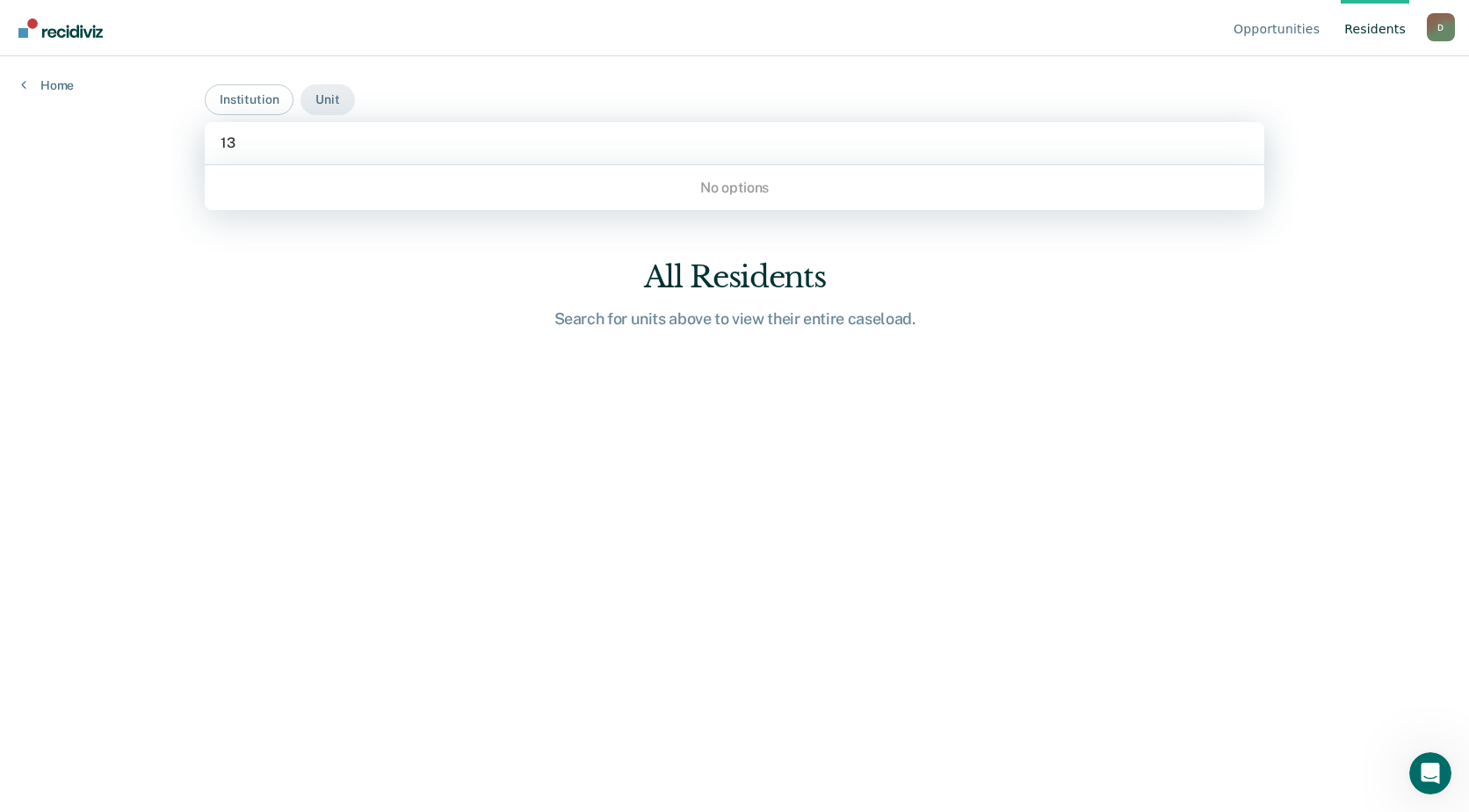
type input "1"
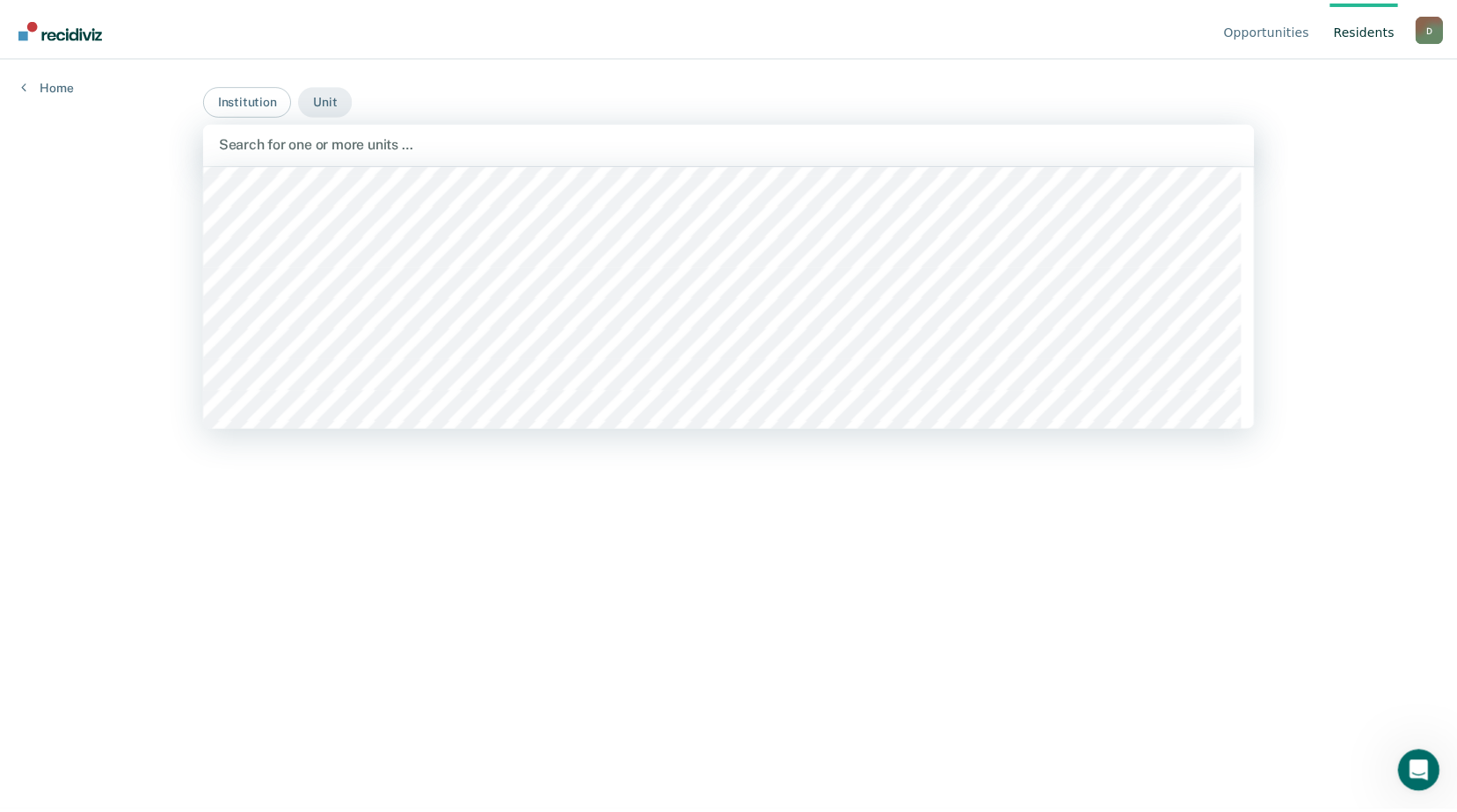
scroll to position [10807, 0]
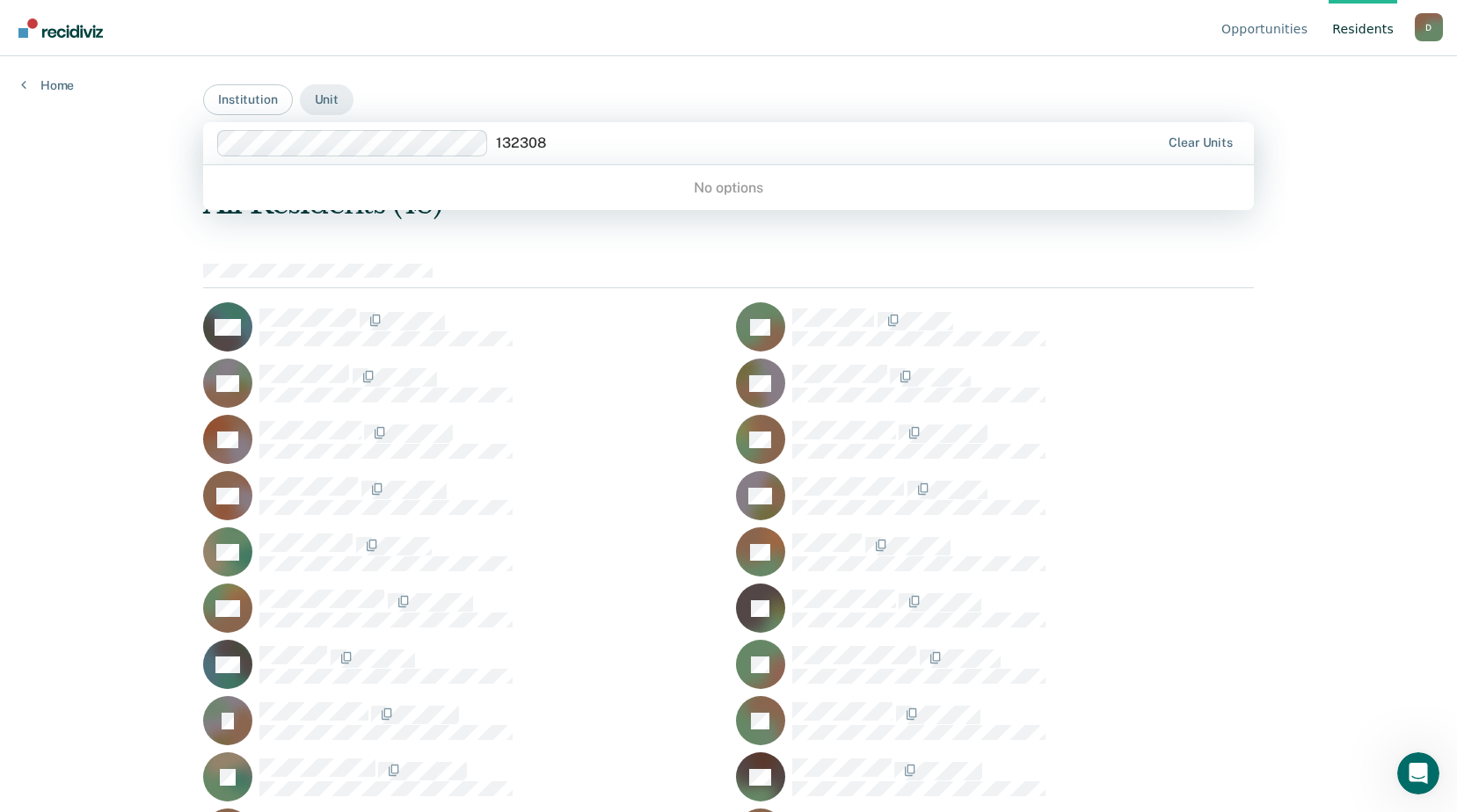
type input "1323089"
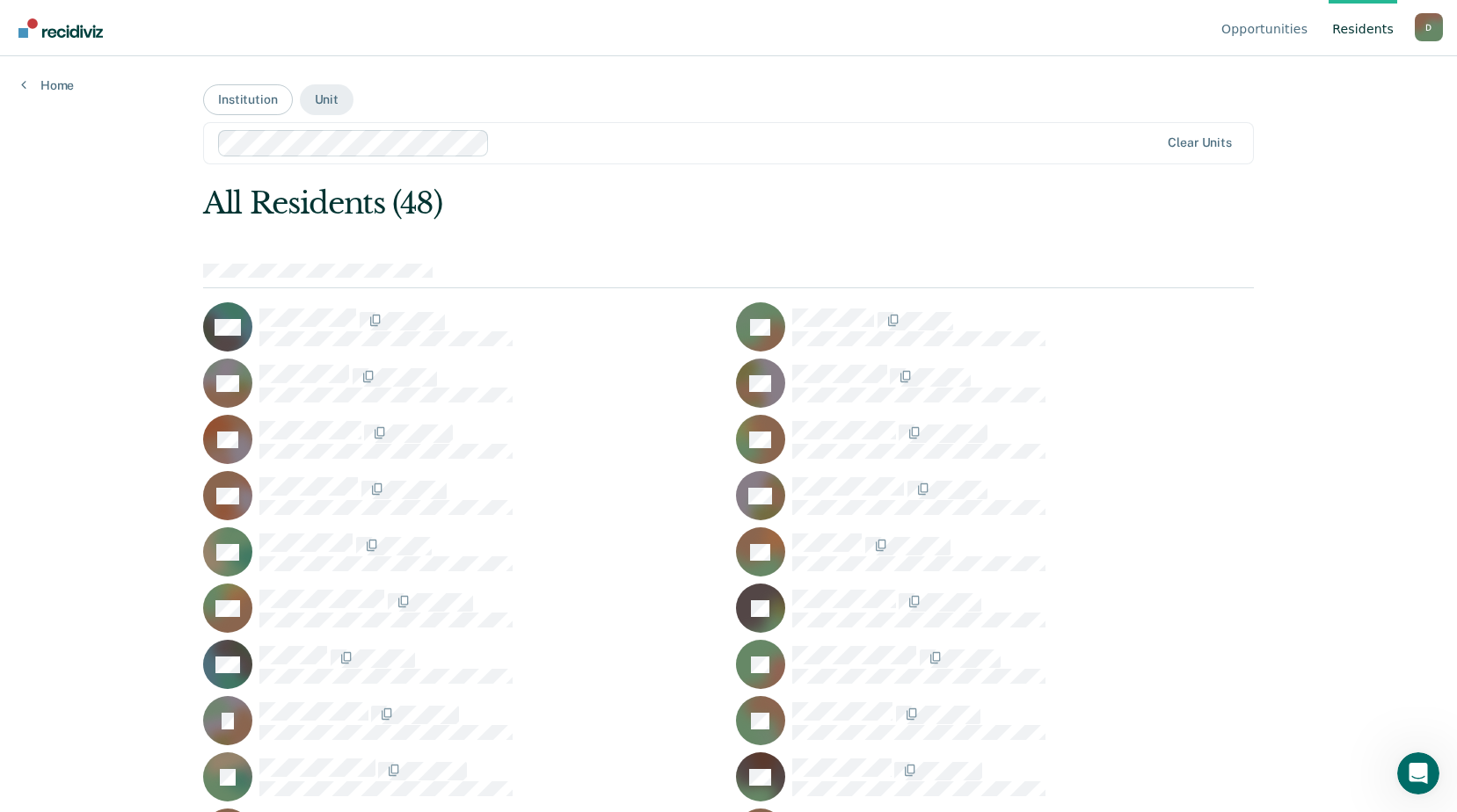
scroll to position [830, 0]
